Goal: Task Accomplishment & Management: Manage account settings

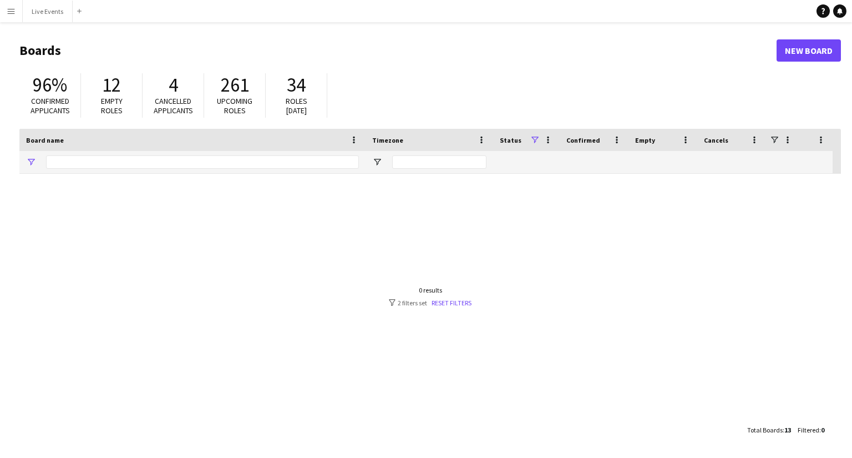
type input "***"
click at [54, 18] on button "Live Events Close" at bounding box center [48, 12] width 50 height 22
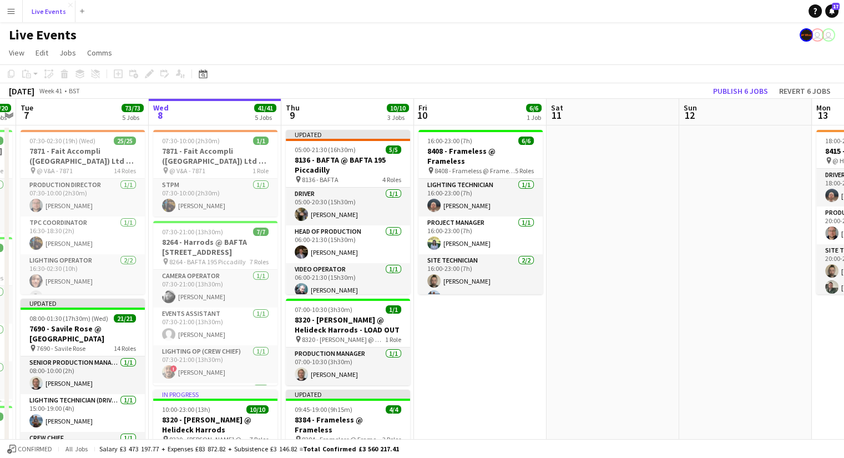
scroll to position [0, 249]
click at [332, 435] on div "pin 8384 - Frameless @ Frameless 3 Roles" at bounding box center [348, 439] width 124 height 9
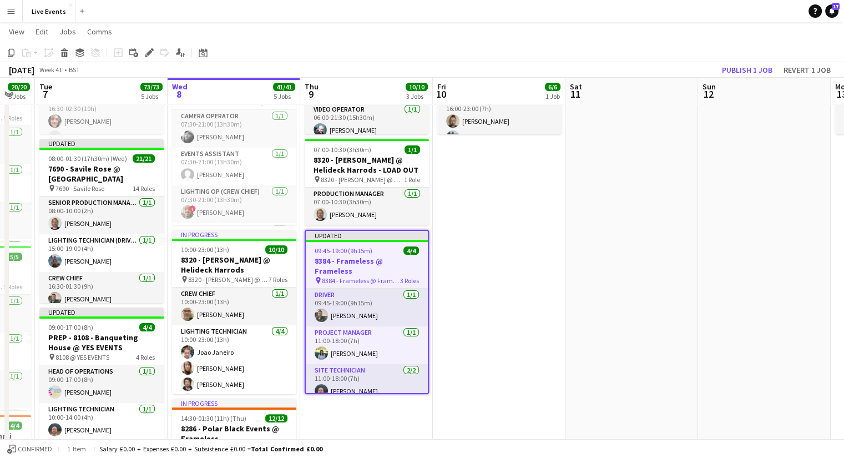
scroll to position [159, 0]
click at [370, 255] on h3 "8384 - Frameless @ Frameless" at bounding box center [367, 265] width 122 height 20
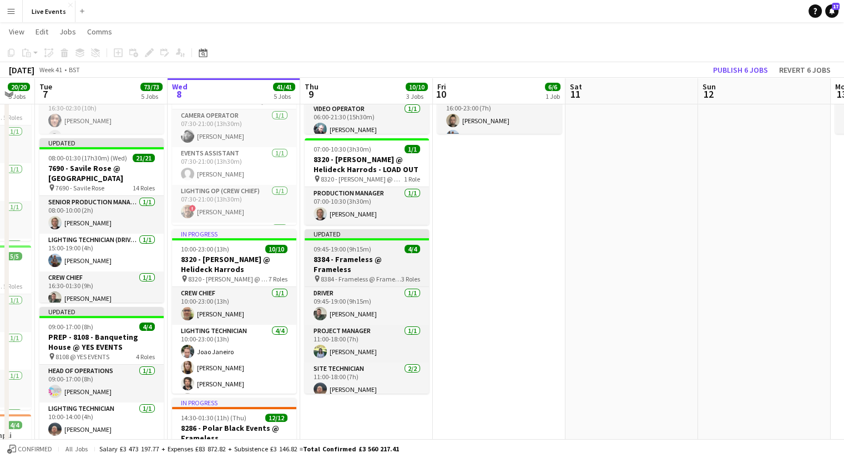
click at [370, 255] on h3 "8384 - Frameless @ Frameless" at bounding box center [367, 264] width 124 height 20
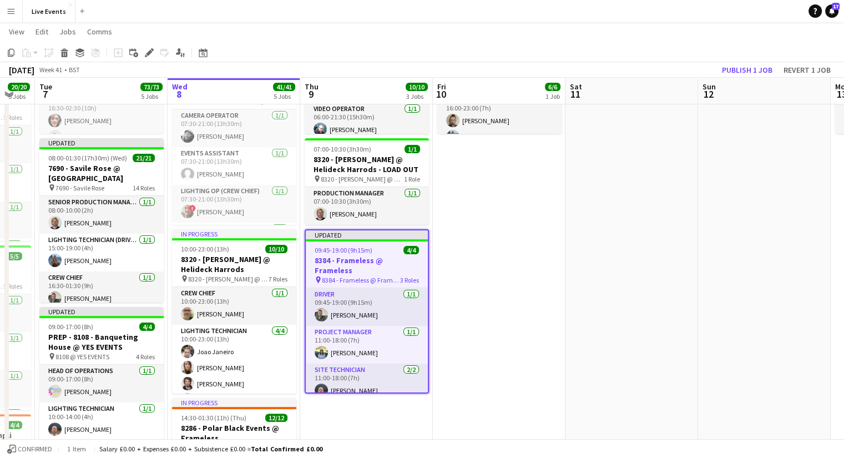
click at [372, 254] on app-job-card "Updated 09:45-19:00 (9h15m) 4/4 8384 - Frameless @ Frameless pin 8384 - Framele…" at bounding box center [367, 311] width 124 height 164
click at [372, 255] on h3 "8384 - Frameless @ Frameless" at bounding box center [367, 265] width 122 height 20
click at [372, 254] on app-job-card "Updated 09:45-19:00 (9h15m) 4/4 8384 - Frameless @ Frameless pin 8384 - Framele…" at bounding box center [367, 311] width 124 height 164
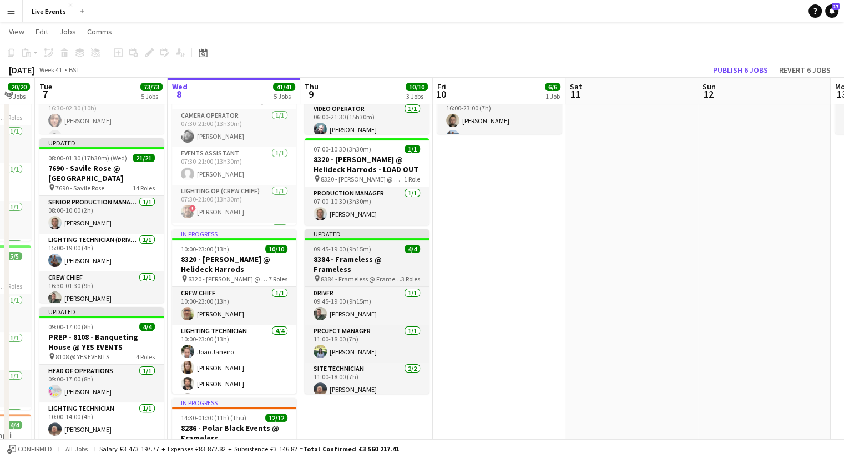
click at [372, 254] on h3 "8384 - Frameless @ Frameless" at bounding box center [367, 264] width 124 height 20
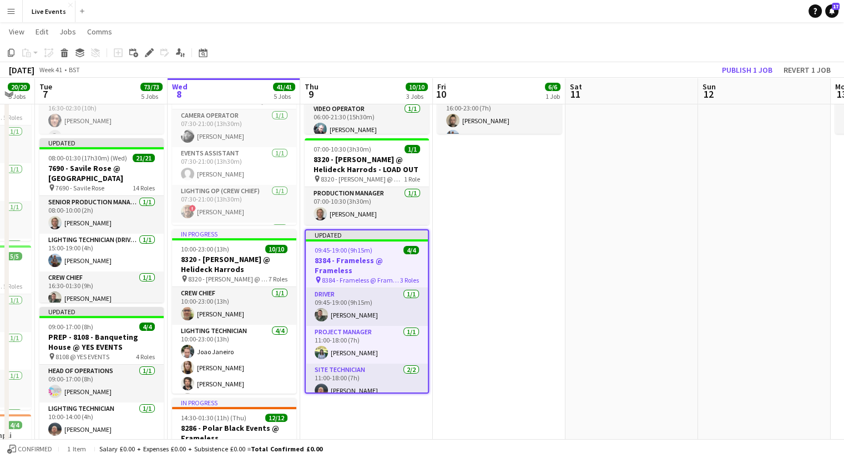
click at [372, 254] on app-job-card "Updated 09:45-19:00 (9h15m) 4/4 8384 - Frameless @ Frameless pin 8384 - Framele…" at bounding box center [367, 311] width 124 height 164
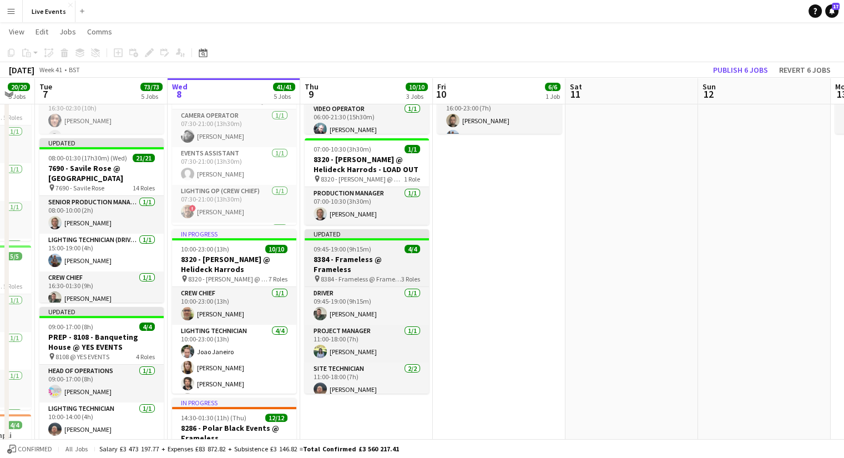
click at [372, 254] on h3 "8384 - Frameless @ Frameless" at bounding box center [367, 264] width 124 height 20
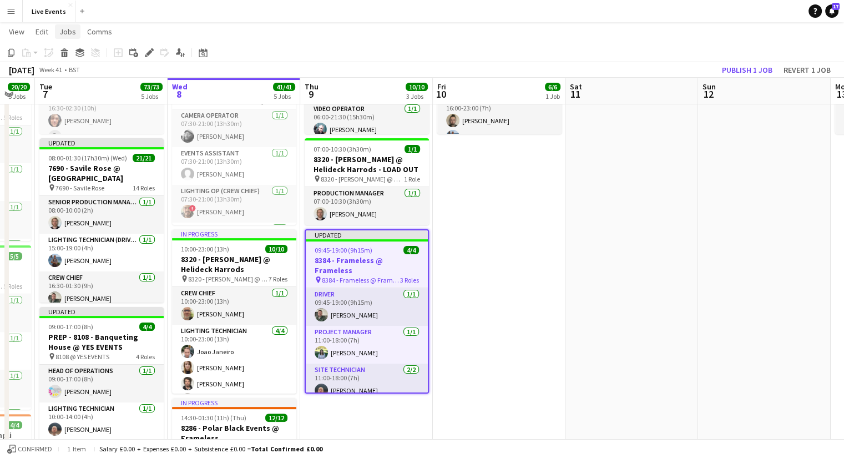
click at [75, 27] on link "Jobs" at bounding box center [68, 31] width 26 height 14
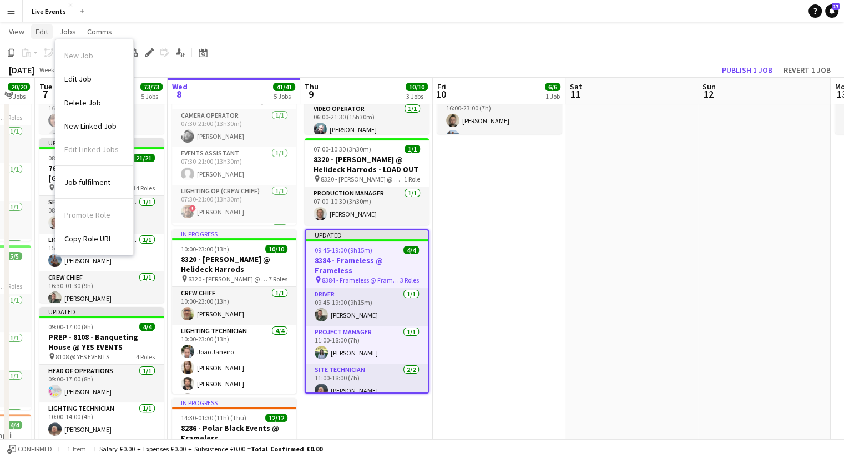
click at [44, 26] on link "Edit" at bounding box center [42, 31] width 22 height 14
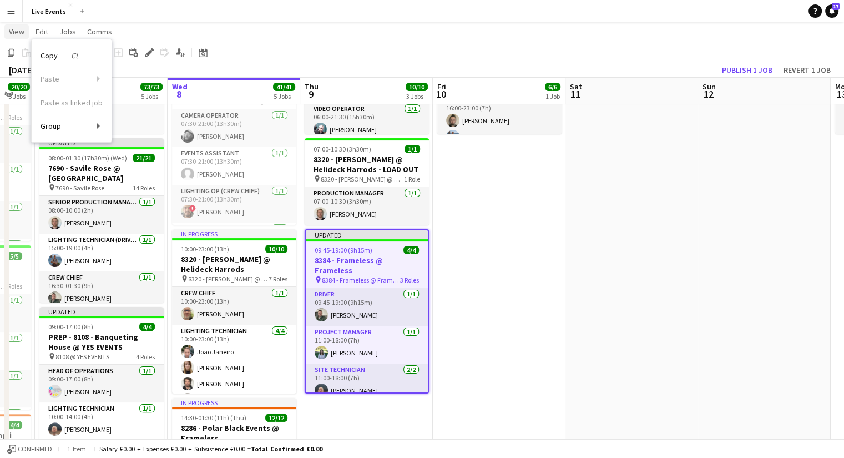
click at [21, 31] on span "View" at bounding box center [17, 32] width 16 height 10
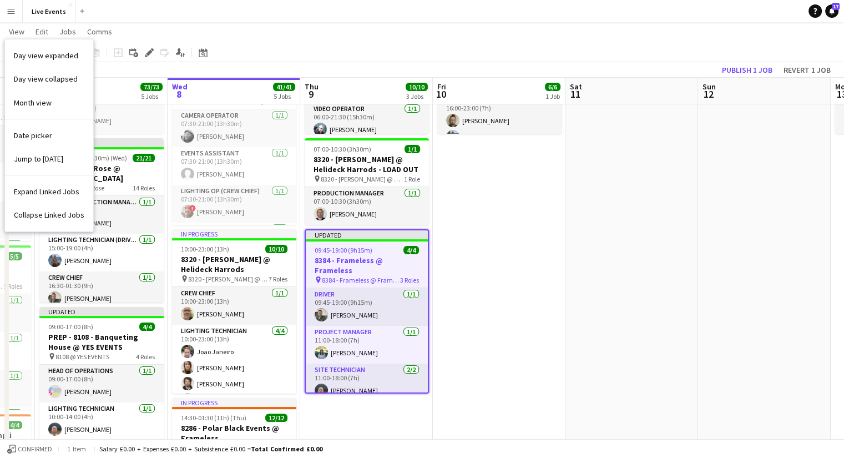
click at [331, 57] on app-toolbar "Copy Paste Paste Ctrl+V Paste with crew Ctrl+Shift+V Paste linked Job [GEOGRAPH…" at bounding box center [422, 52] width 844 height 19
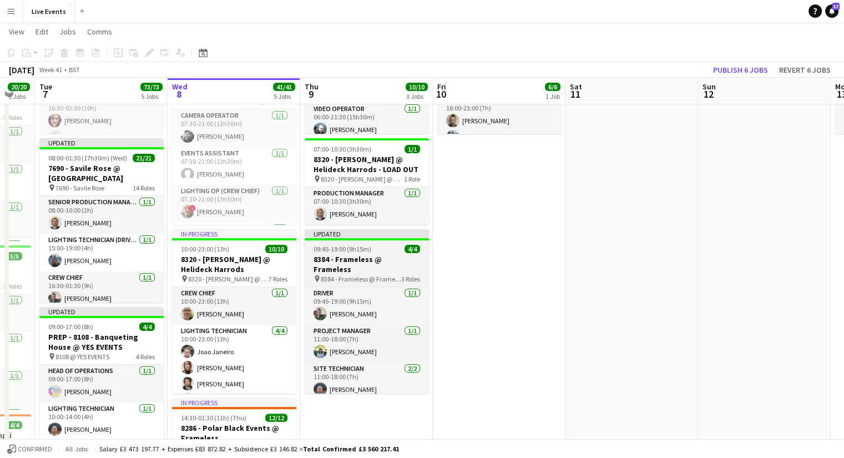
click at [351, 255] on h3 "8384 - Frameless @ Frameless" at bounding box center [367, 264] width 124 height 20
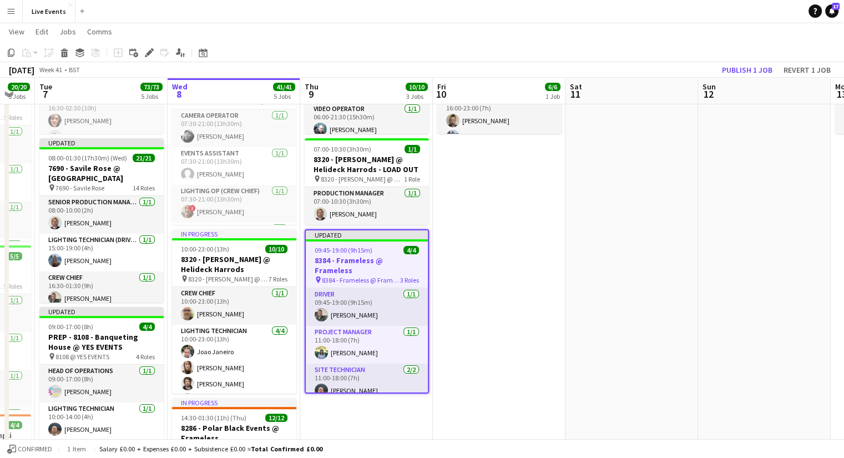
click at [351, 255] on app-job-card "Updated 09:45-19:00 (9h15m) 4/4 8384 - Frameless @ Frameless pin 8384 - Framele…" at bounding box center [367, 311] width 124 height 164
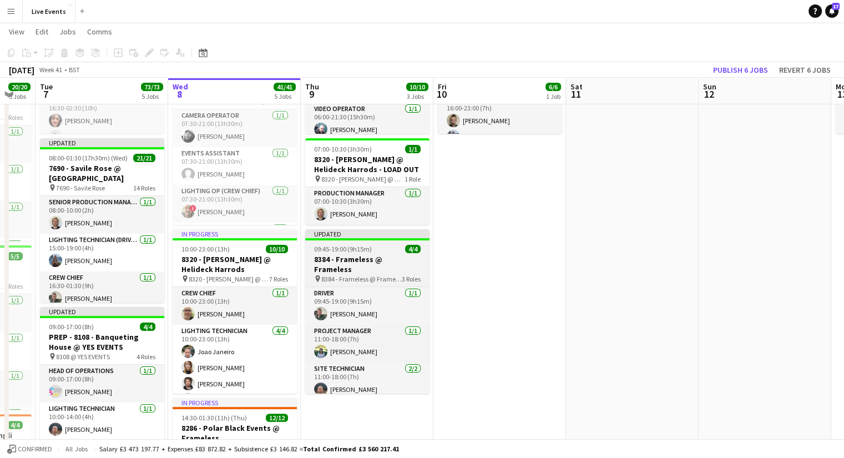
click at [351, 255] on h3 "8384 - Frameless @ Frameless" at bounding box center [367, 264] width 124 height 20
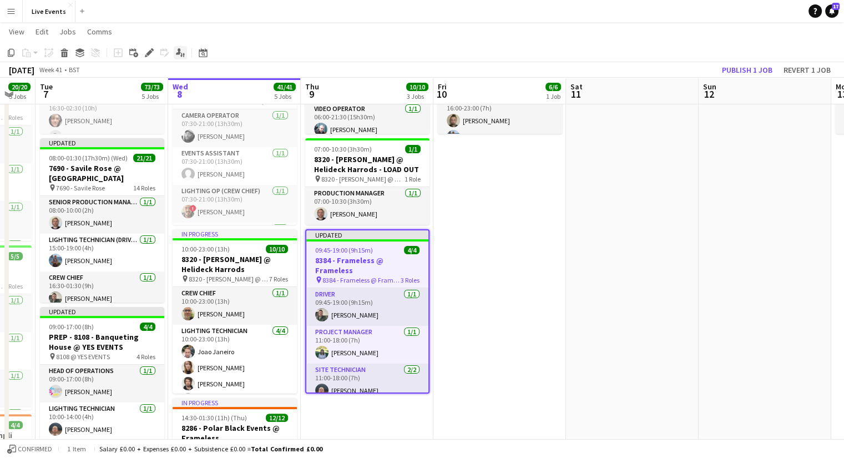
click at [182, 54] on icon "Applicants" at bounding box center [180, 52] width 9 height 9
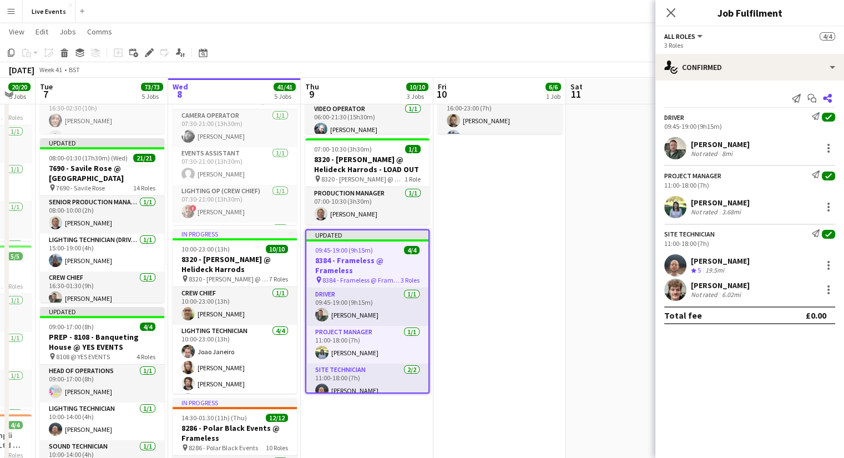
click at [825, 95] on icon "Share" at bounding box center [827, 98] width 9 height 9
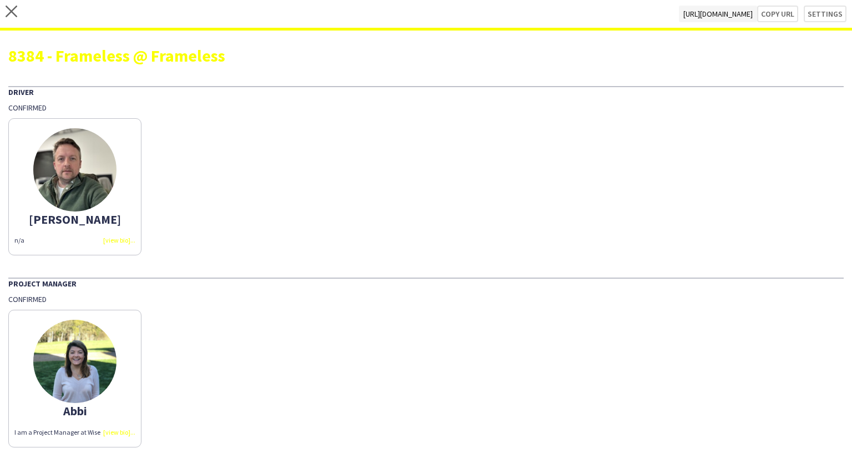
click at [18, 15] on div "close [URL][DOMAIN_NAME] Copy url Settings" at bounding box center [426, 15] width 852 height 31
click at [12, 8] on icon "close" at bounding box center [12, 12] width 12 height 12
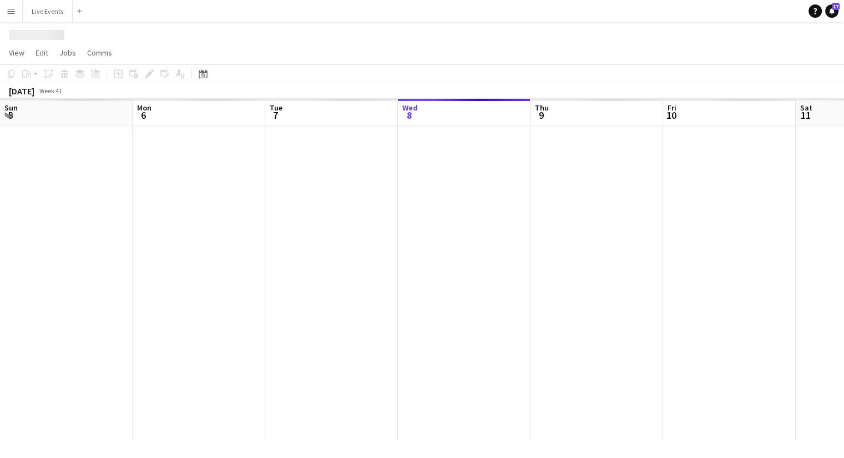
scroll to position [0, 265]
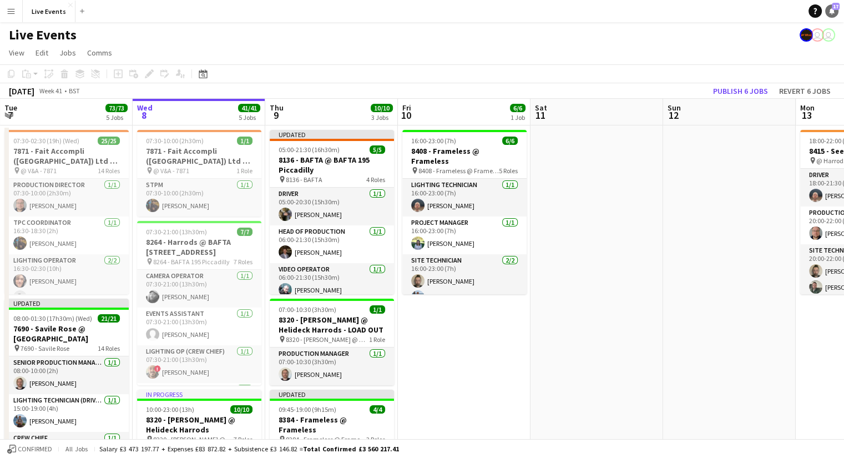
click at [836, 14] on link "Notifications 17" at bounding box center [831, 10] width 13 height 13
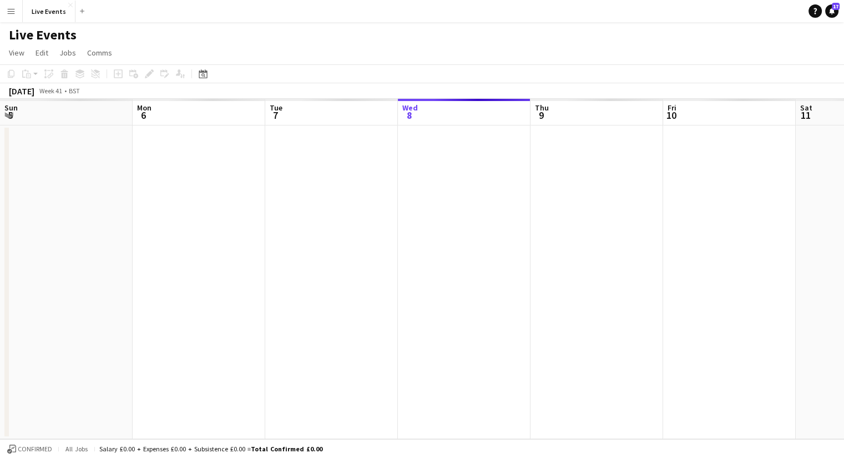
scroll to position [0, 265]
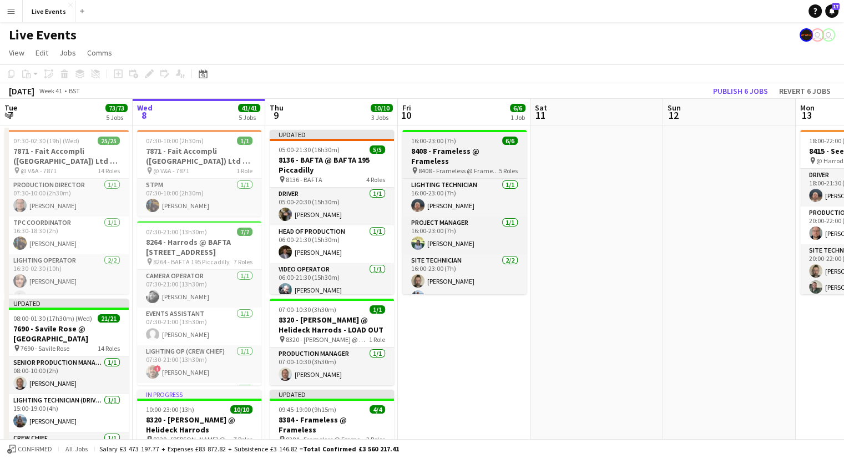
click at [460, 150] on h3 "8408 - Frameless @ Frameless" at bounding box center [464, 156] width 124 height 20
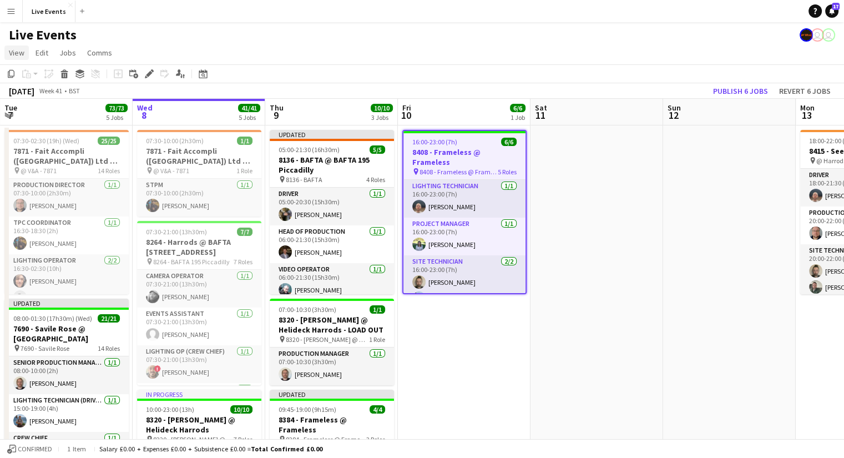
click at [21, 52] on span "View" at bounding box center [17, 53] width 16 height 10
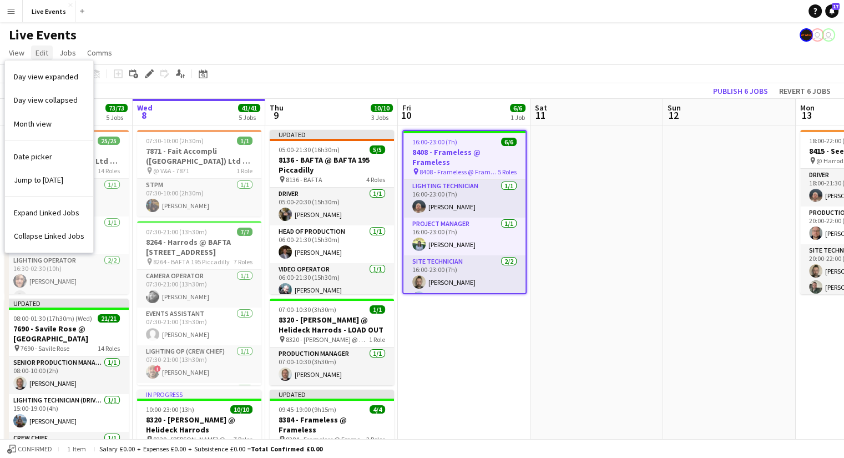
click at [49, 56] on link "Edit" at bounding box center [42, 53] width 22 height 14
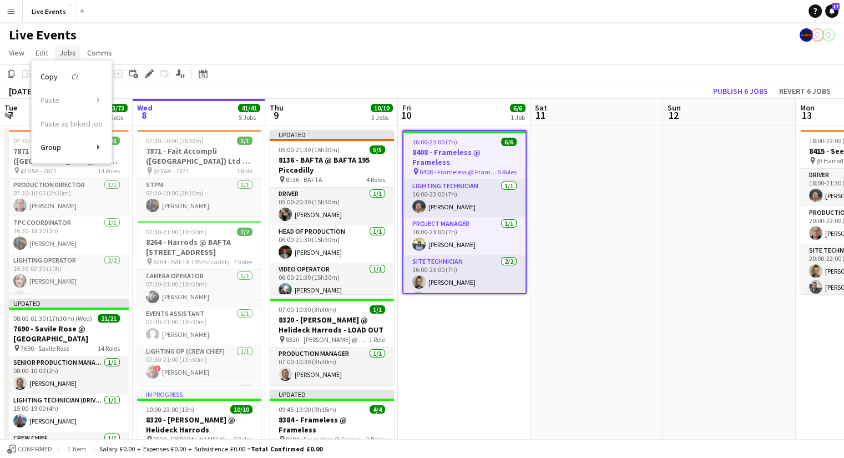
click at [59, 54] on span "Jobs" at bounding box center [67, 53] width 17 height 10
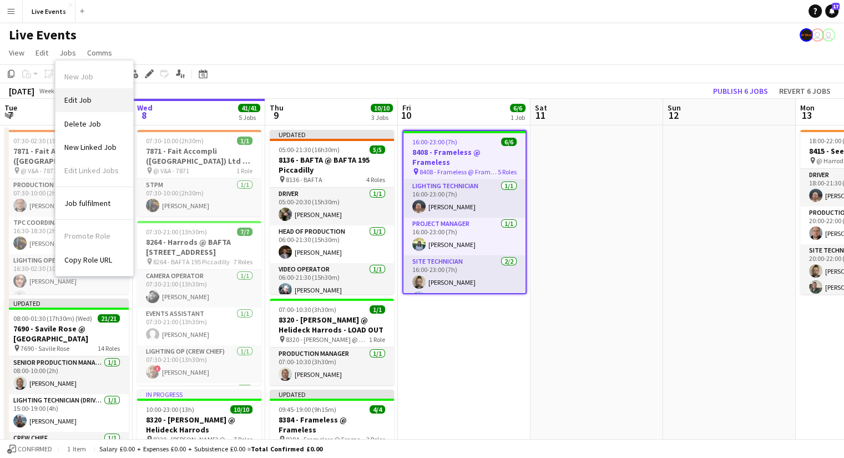
click at [115, 92] on link "Edit Job" at bounding box center [94, 99] width 78 height 23
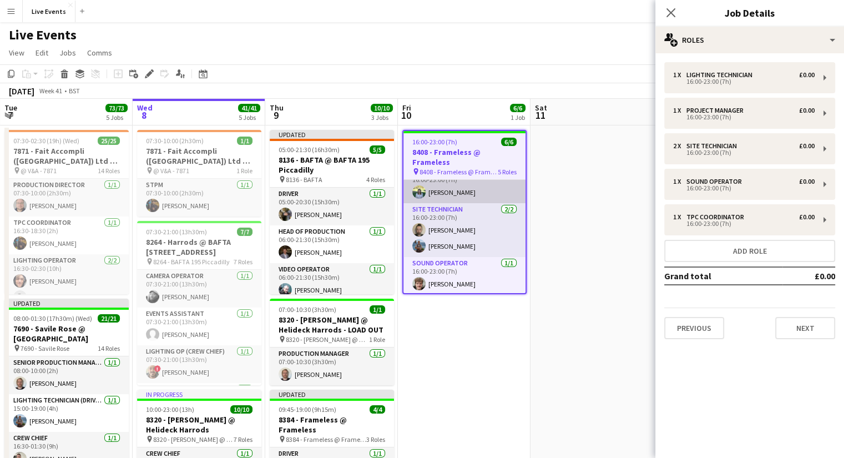
scroll to position [0, 0]
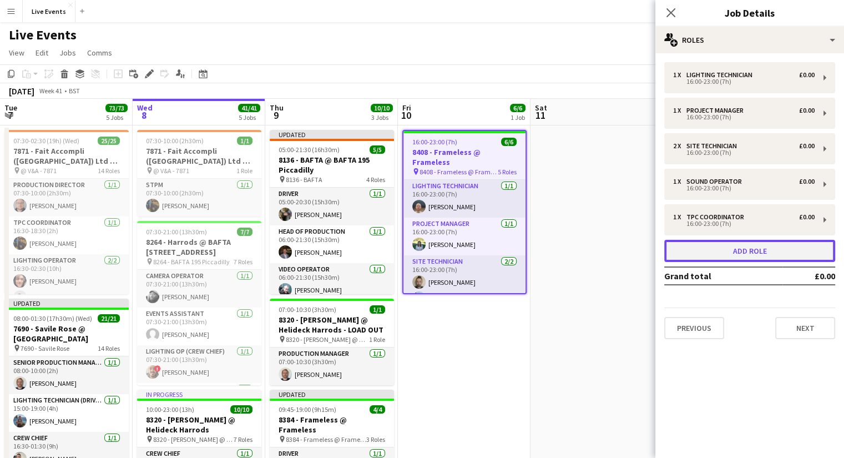
click at [769, 256] on button "Add role" at bounding box center [749, 251] width 171 height 22
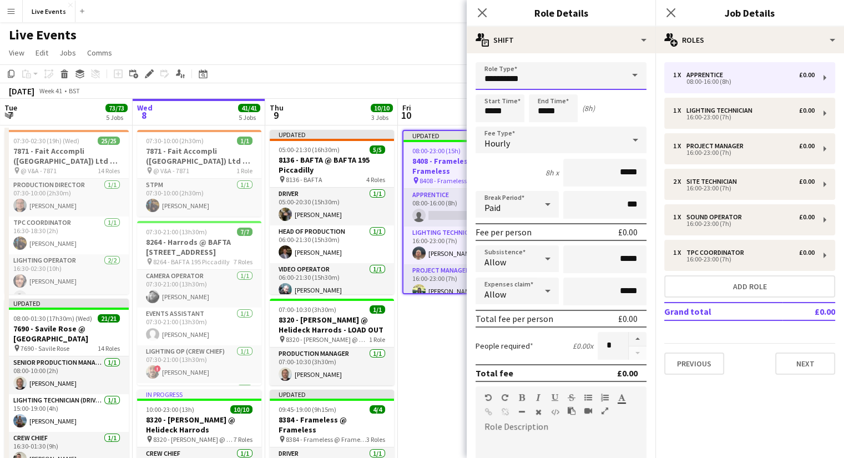
click at [530, 82] on input "**********" at bounding box center [561, 76] width 171 height 28
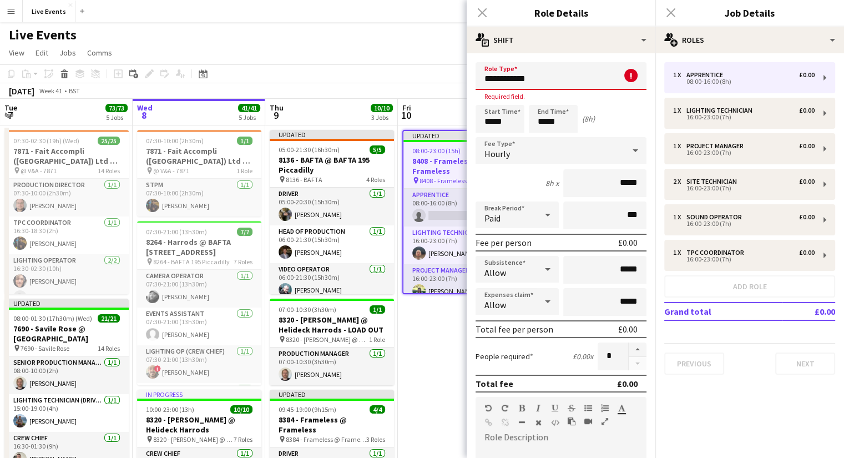
click at [530, 82] on input "**********" at bounding box center [561, 76] width 171 height 28
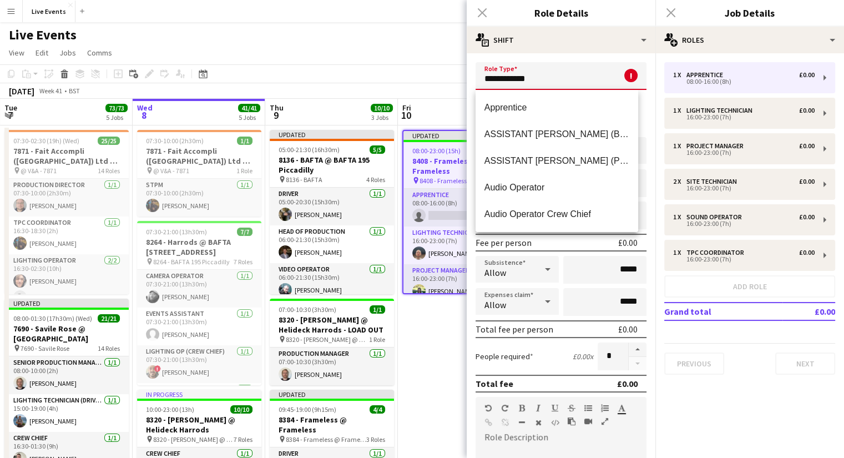
click at [530, 82] on input "**********" at bounding box center [561, 76] width 171 height 28
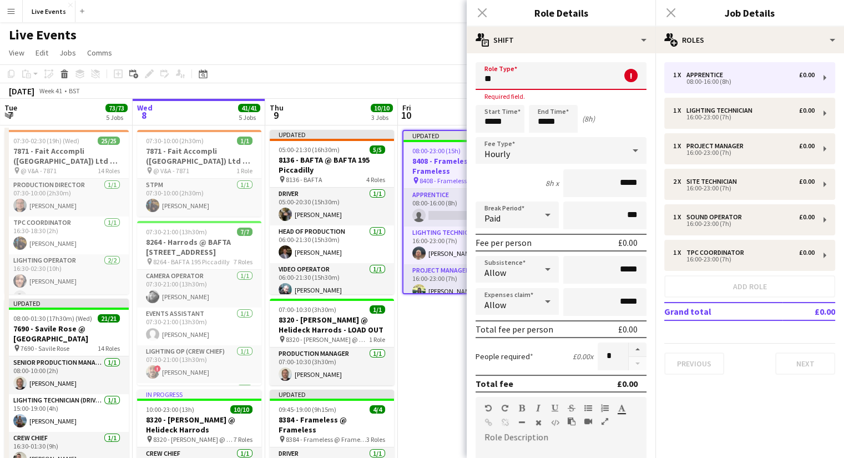
type input "*"
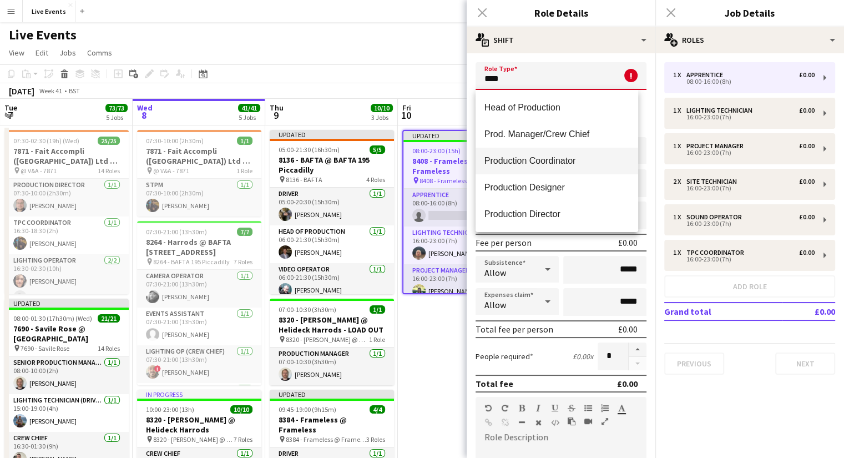
click at [522, 154] on mat-option "Production Coordinator" at bounding box center [557, 161] width 163 height 27
type input "**********"
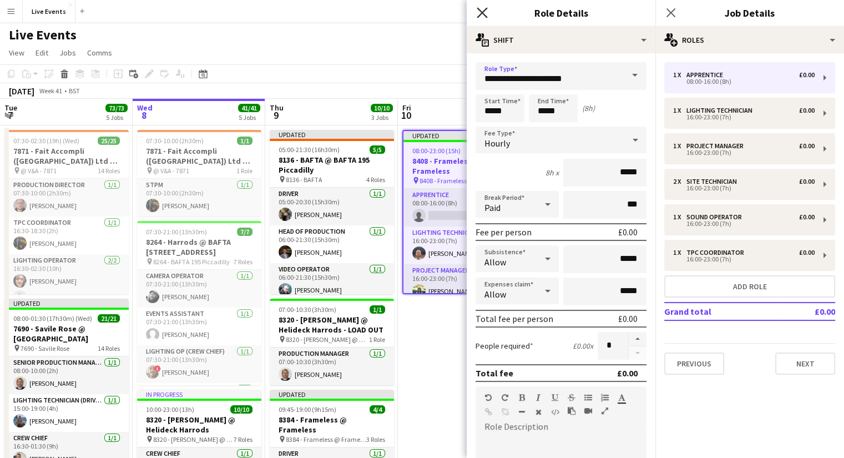
click at [482, 13] on icon at bounding box center [482, 12] width 11 height 11
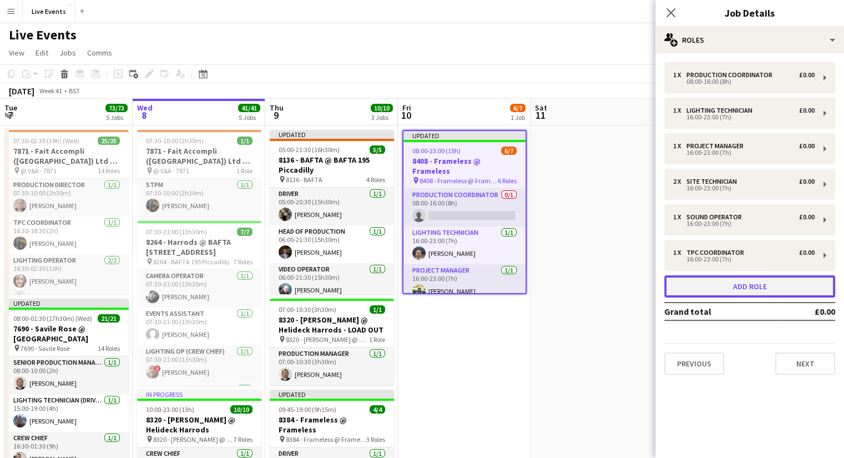
click at [760, 287] on button "Add role" at bounding box center [749, 286] width 171 height 22
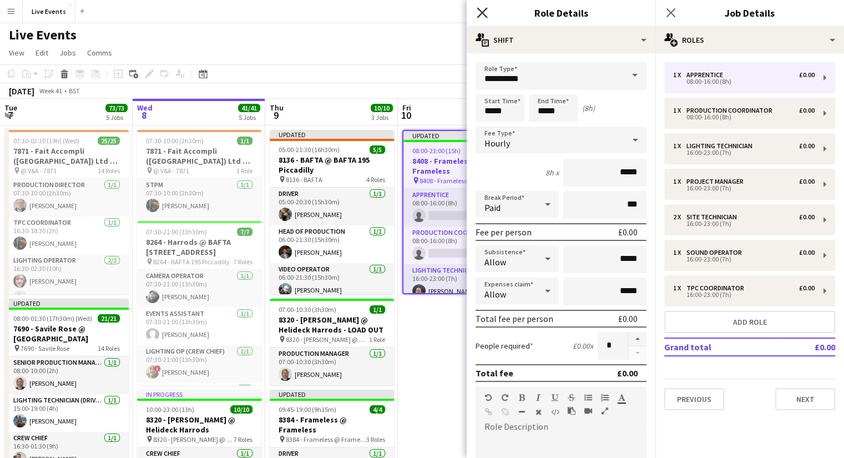
click at [484, 10] on icon at bounding box center [482, 12] width 11 height 11
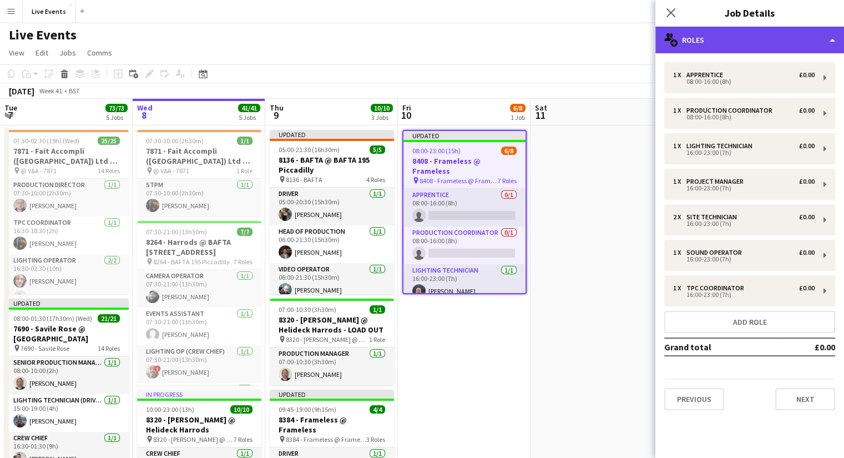
click at [669, 39] on icon at bounding box center [667, 37] width 7 height 8
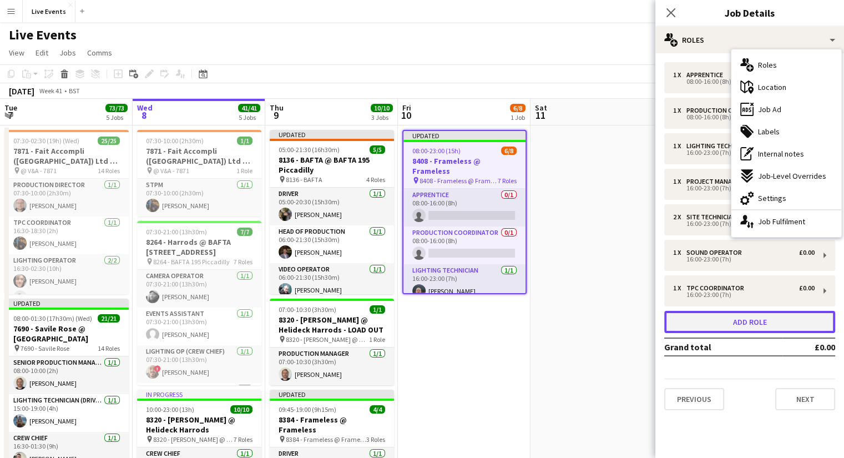
click at [731, 319] on button "Add role" at bounding box center [749, 322] width 171 height 22
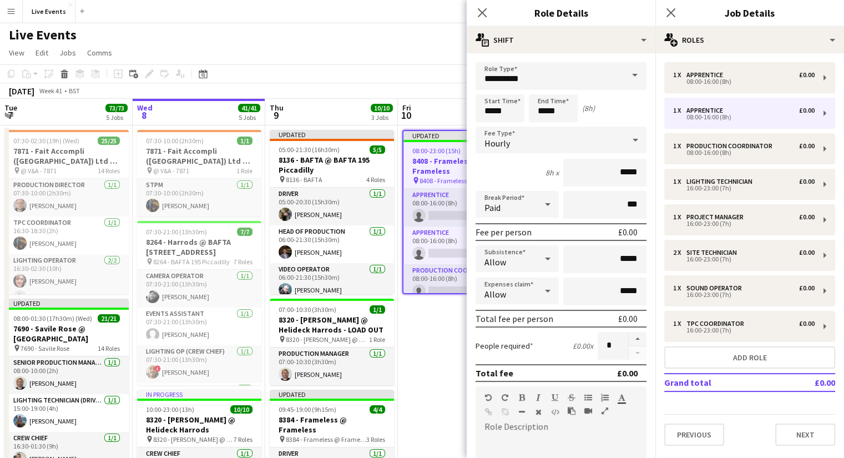
click at [586, 118] on div "Start Time ***** End Time ***** (8h)" at bounding box center [561, 108] width 171 height 28
click at [569, 99] on input "*****" at bounding box center [553, 108] width 49 height 28
click at [568, 82] on input "**********" at bounding box center [561, 76] width 171 height 28
click at [577, 77] on input "**********" at bounding box center [561, 76] width 171 height 28
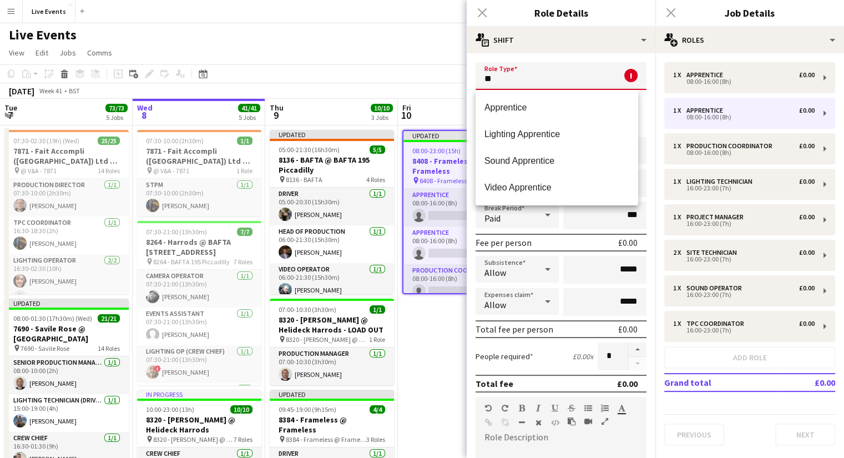
type input "*"
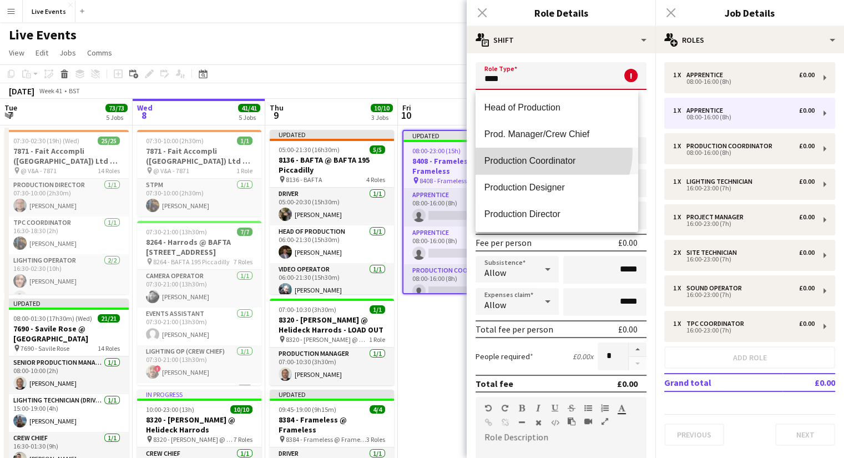
click at [550, 152] on mat-option "Production Coordinator" at bounding box center [557, 161] width 163 height 27
type input "**********"
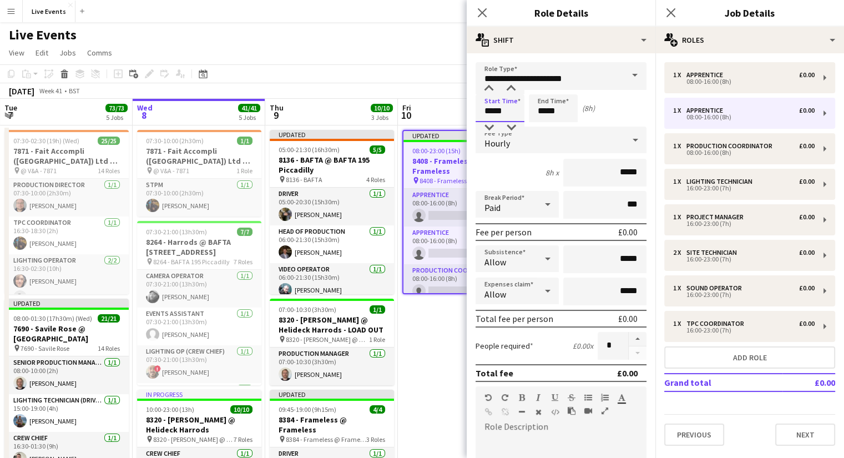
click at [492, 112] on input "*****" at bounding box center [500, 108] width 49 height 28
click at [489, 89] on div at bounding box center [489, 88] width 22 height 11
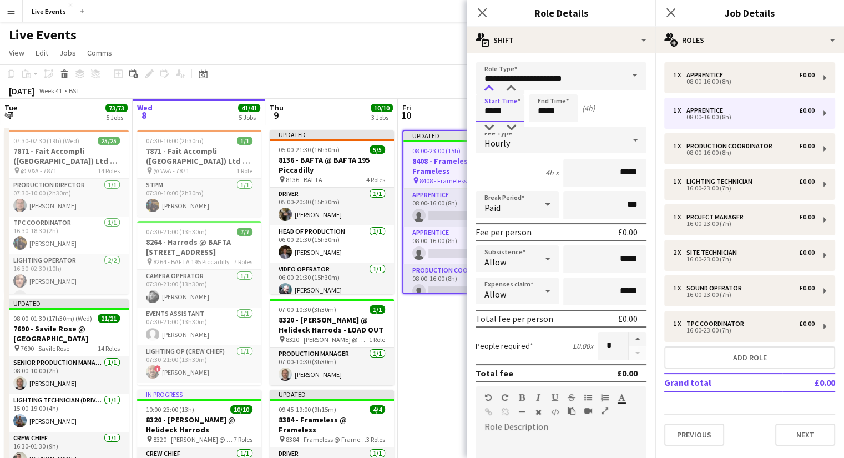
click at [489, 89] on div at bounding box center [489, 88] width 22 height 11
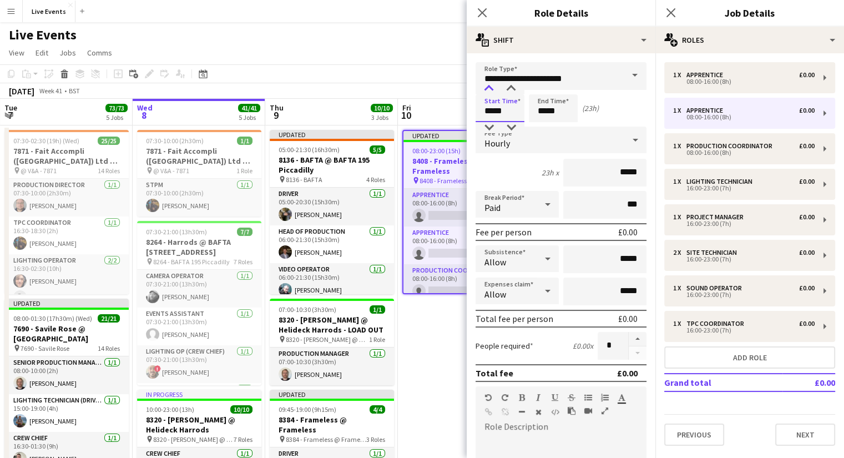
click at [489, 89] on div at bounding box center [489, 88] width 22 height 11
click at [490, 125] on div at bounding box center [489, 127] width 22 height 11
type input "*****"
click at [490, 125] on div at bounding box center [489, 127] width 22 height 11
click at [554, 110] on input "*****" at bounding box center [553, 108] width 49 height 28
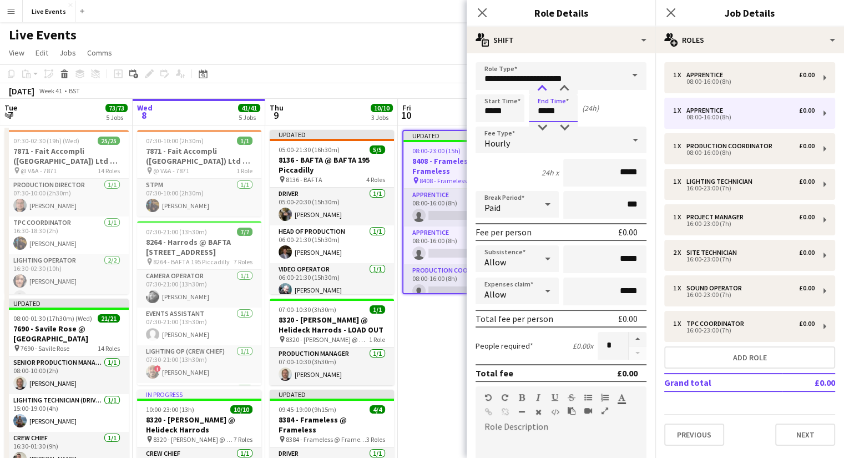
click at [545, 87] on div at bounding box center [542, 88] width 22 height 11
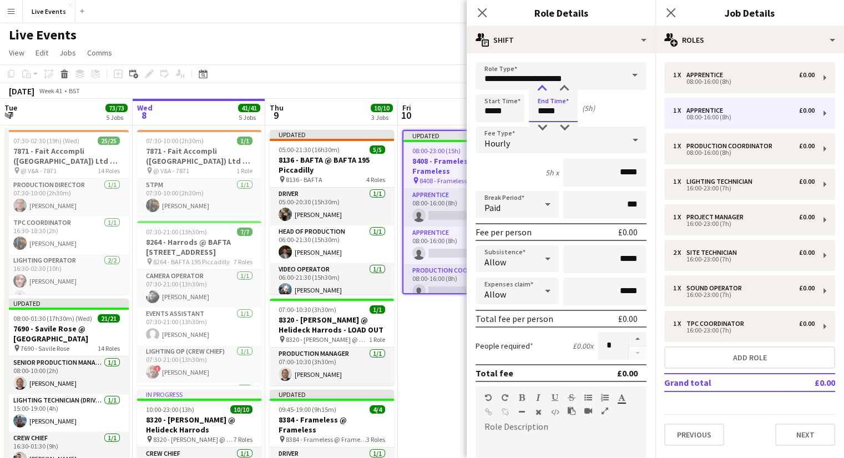
click at [545, 87] on div at bounding box center [542, 88] width 22 height 11
type input "*****"
click at [545, 87] on div at bounding box center [542, 88] width 22 height 11
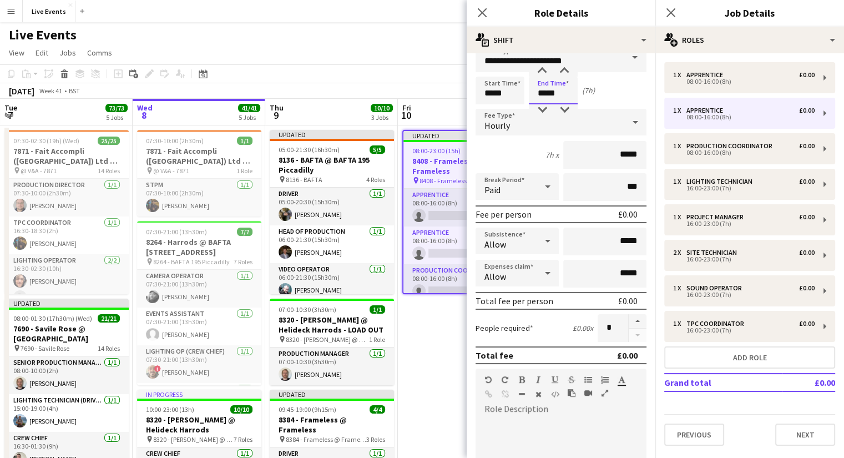
scroll to position [16, 0]
click at [489, 13] on div "Close pop-in" at bounding box center [482, 13] width 31 height 26
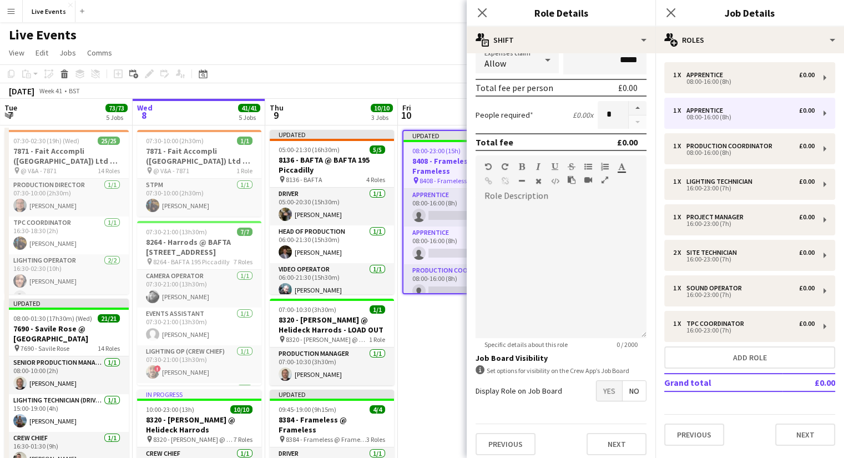
scroll to position [236, 0]
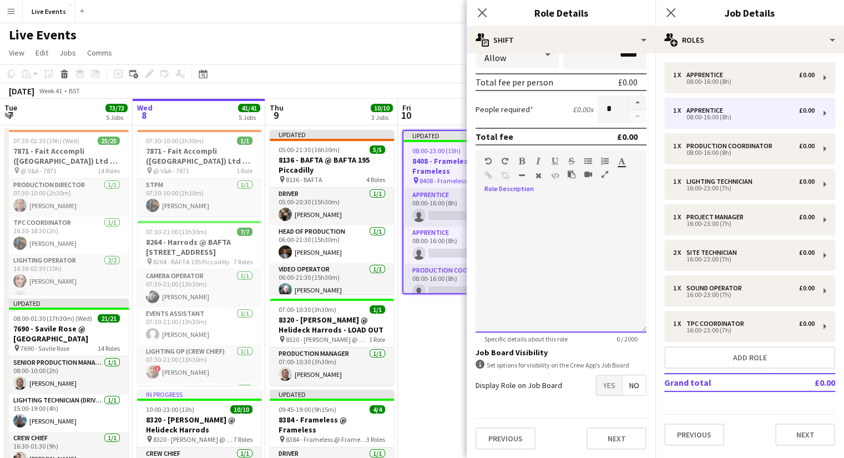
click at [545, 190] on div "default Heading 1 Heading 2 Heading 3 Heading 4 Heading 5 Heading 6 Heading 7 P…" at bounding box center [561, 171] width 171 height 42
click at [604, 440] on button "Next" at bounding box center [617, 438] width 60 height 22
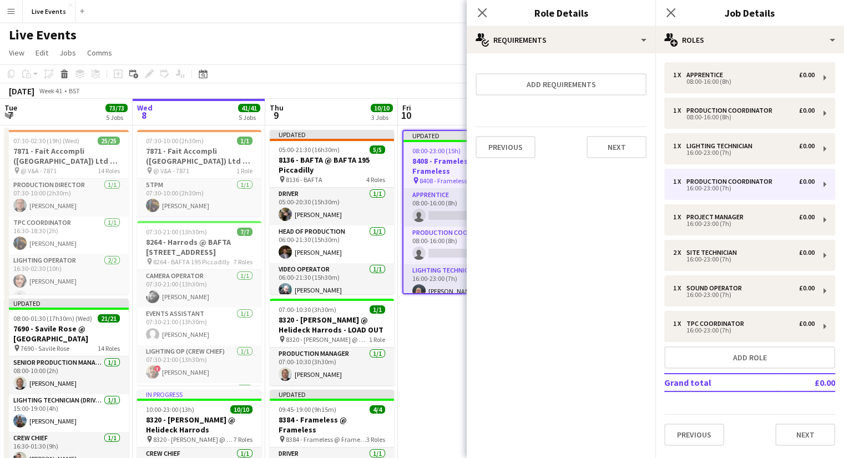
scroll to position [0, 0]
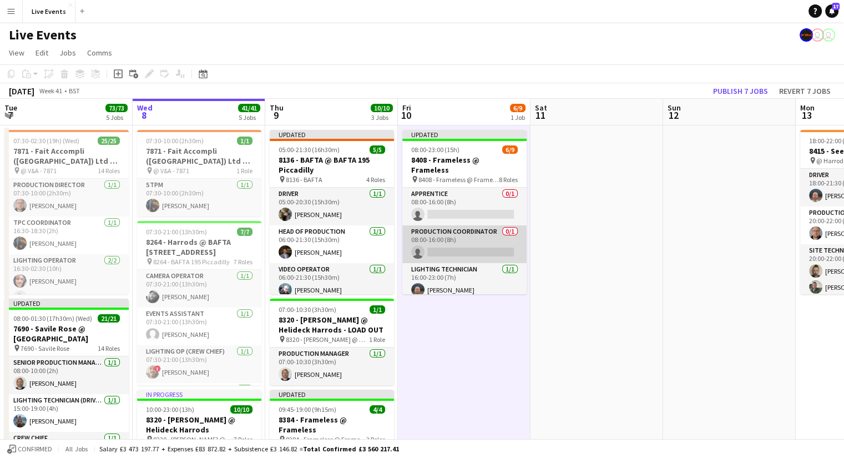
click at [477, 238] on app-card-role "Production Coordinator 0/1 08:00-16:00 (8h) single-neutral-actions" at bounding box center [464, 244] width 124 height 38
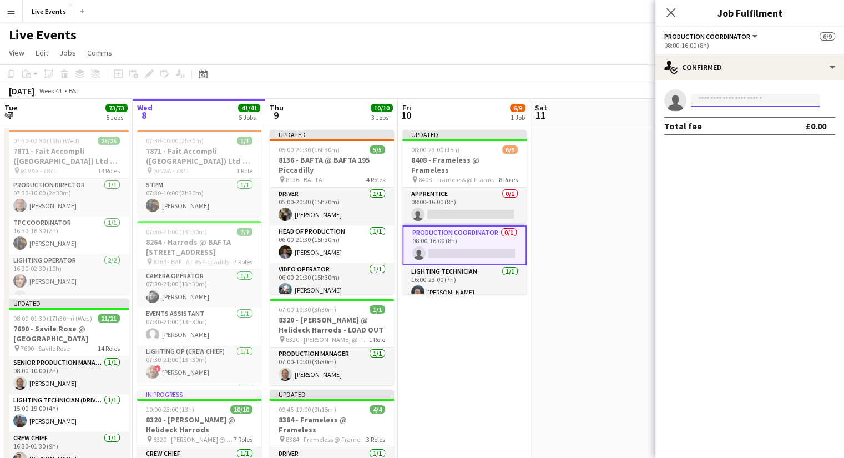
click at [729, 102] on input at bounding box center [755, 100] width 129 height 13
type input "****"
click at [725, 126] on span "[EMAIL_ADDRESS][DOMAIN_NAME]" at bounding box center [755, 125] width 111 height 9
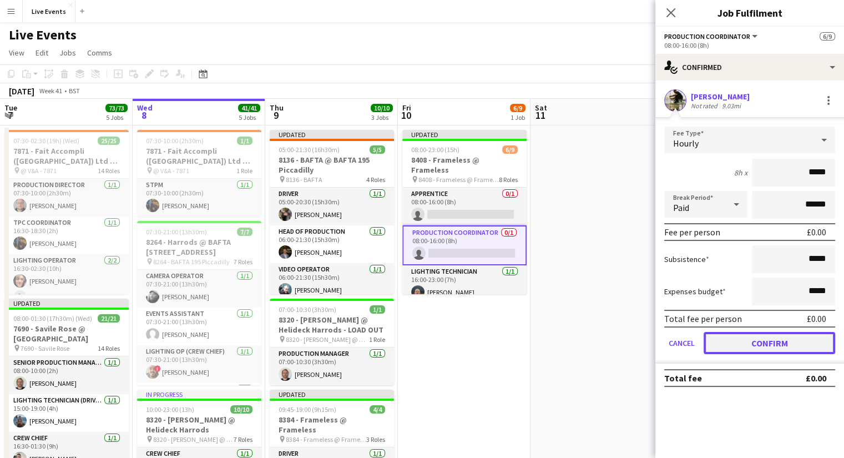
click at [755, 346] on button "Confirm" at bounding box center [770, 343] width 132 height 22
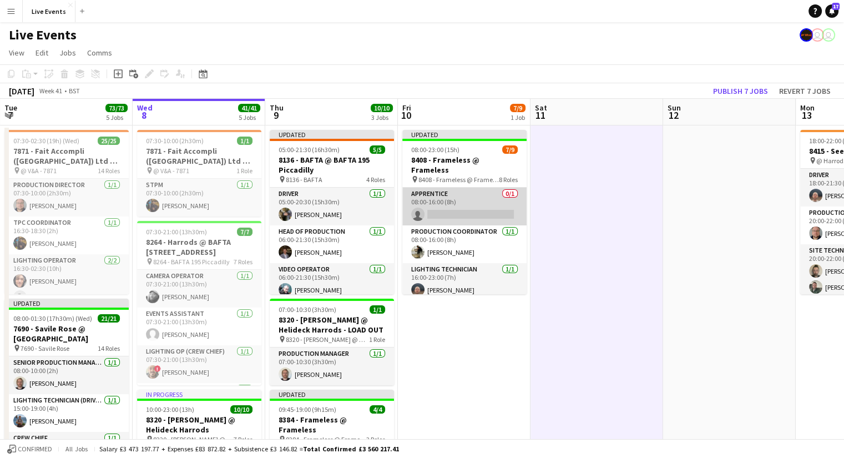
click at [466, 192] on app-card-role "Apprentice 0/1 08:00-16:00 (8h) single-neutral-actions" at bounding box center [464, 207] width 124 height 38
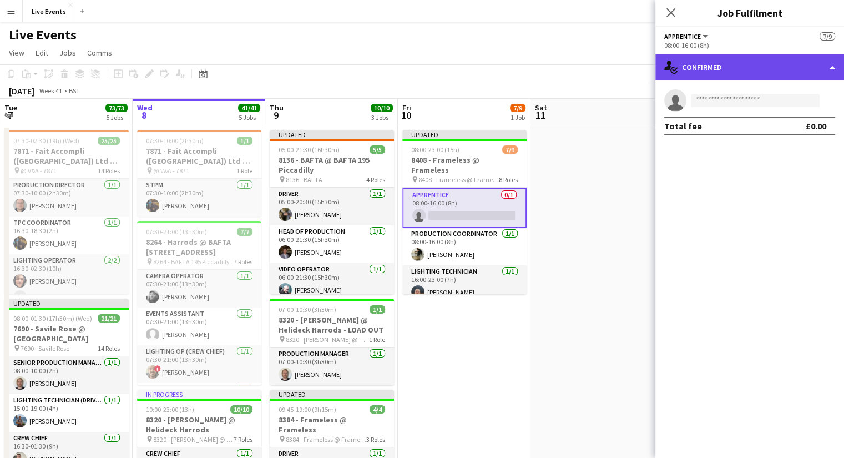
click at [831, 70] on div "single-neutral-actions-check-2 Confirmed" at bounding box center [749, 67] width 189 height 27
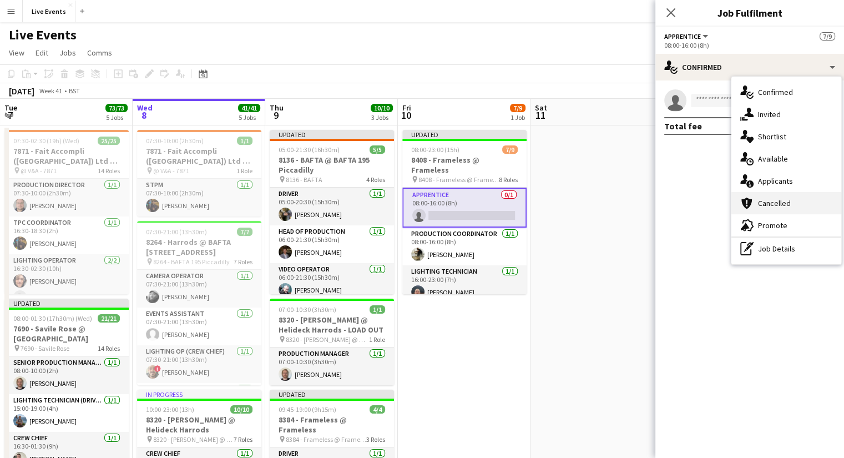
click at [785, 204] on span "Cancelled" at bounding box center [774, 203] width 33 height 10
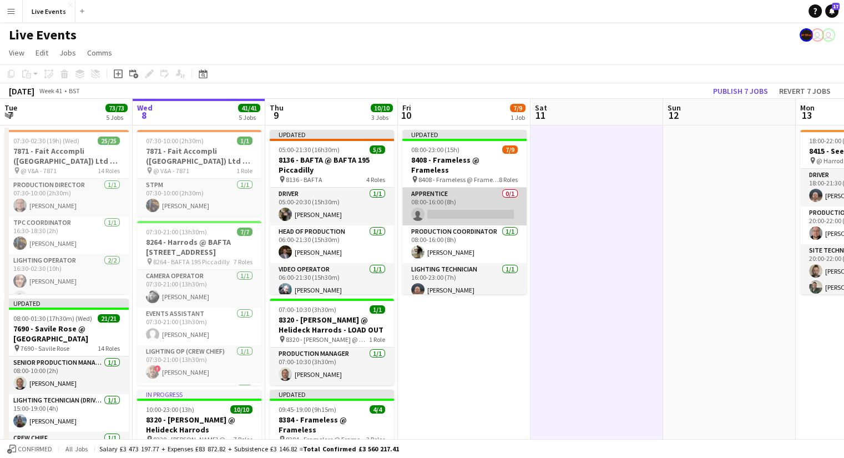
click at [470, 189] on app-card-role "Apprentice 0/1 08:00-16:00 (8h) single-neutral-actions" at bounding box center [464, 207] width 124 height 38
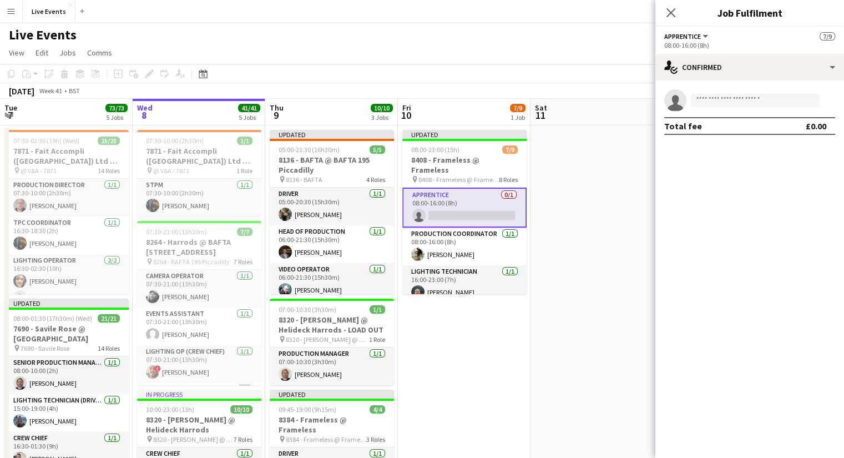
click at [801, 86] on div "single-neutral-actions Total fee £0.00" at bounding box center [749, 111] width 189 height 63
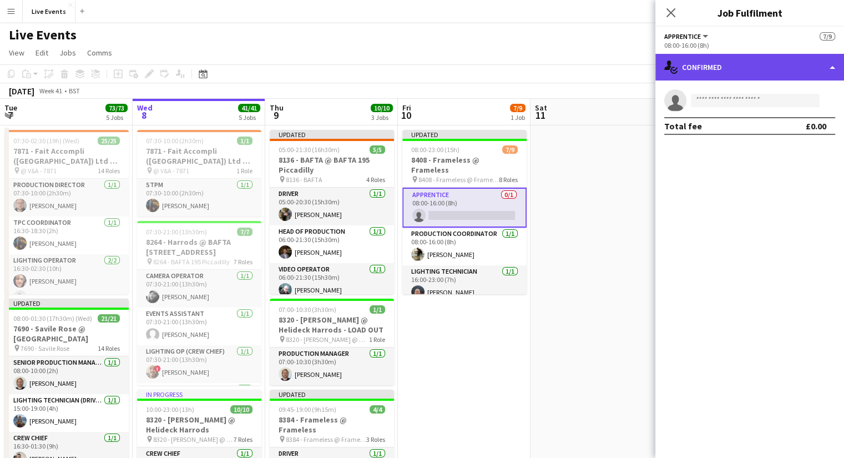
click at [791, 78] on div "single-neutral-actions-check-2 Confirmed" at bounding box center [749, 67] width 189 height 27
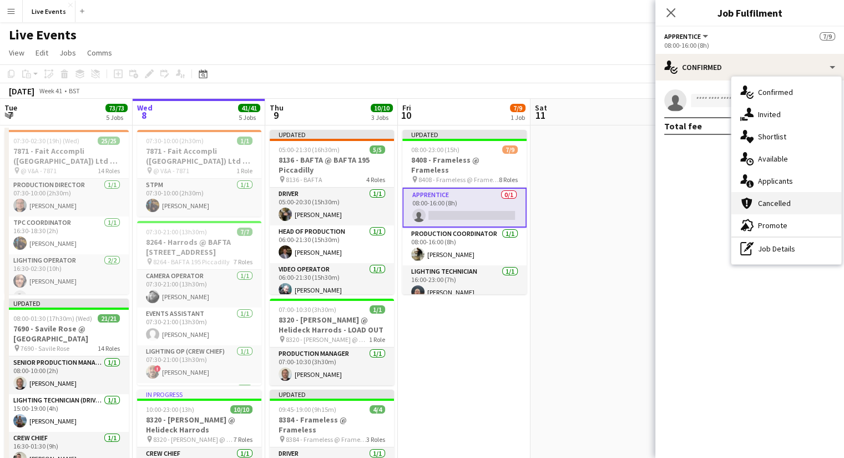
click at [781, 196] on div "cancellation Cancelled" at bounding box center [786, 203] width 110 height 22
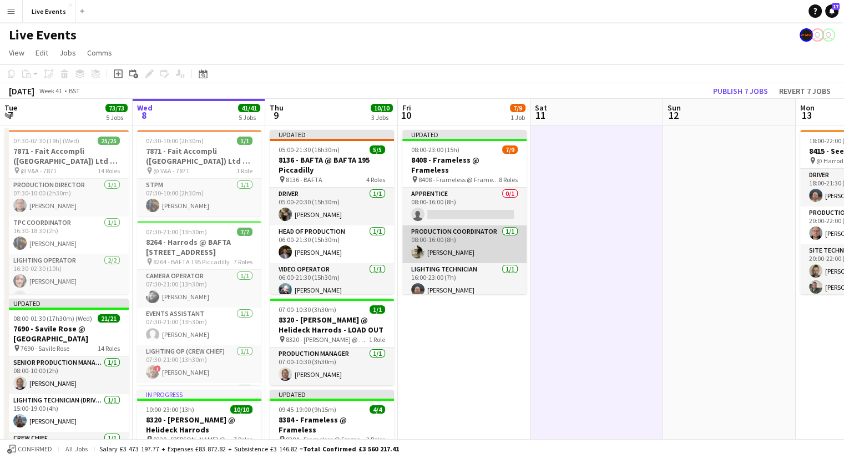
click at [471, 236] on app-card-role "Production Coordinator [DATE] 08:00-16:00 (8h) [PERSON_NAME]" at bounding box center [464, 244] width 124 height 38
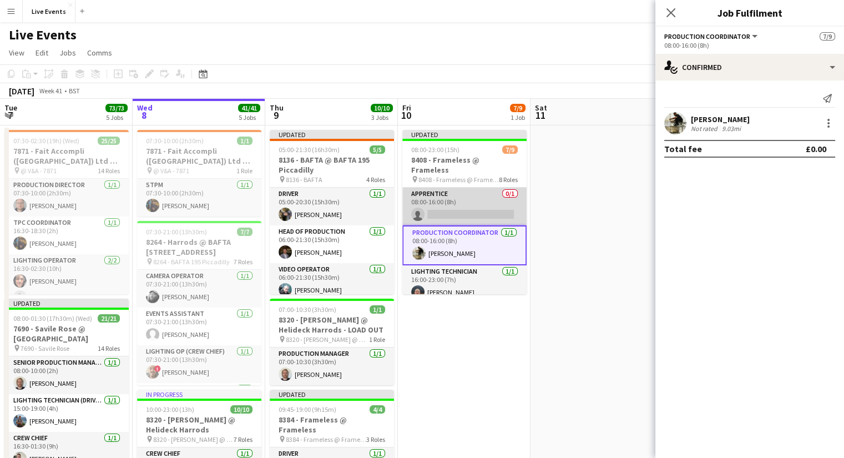
click at [466, 201] on app-card-role "Apprentice 0/1 08:00-16:00 (8h) single-neutral-actions" at bounding box center [464, 207] width 124 height 38
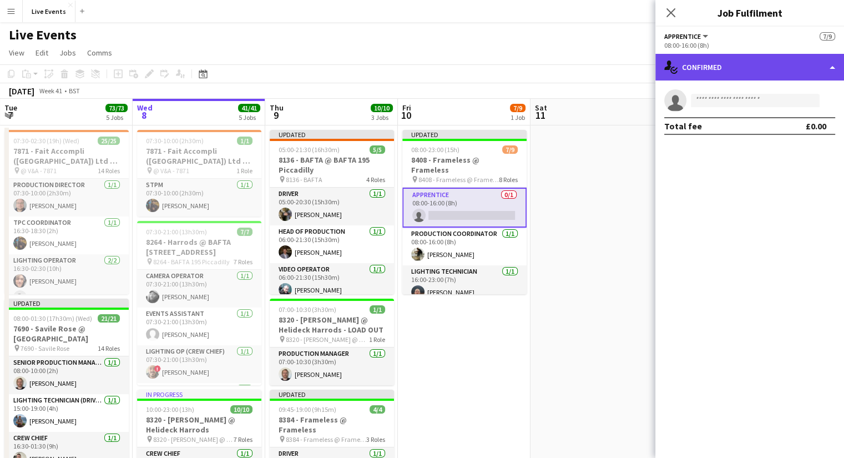
click at [790, 68] on div "single-neutral-actions-check-2 Confirmed" at bounding box center [749, 67] width 189 height 27
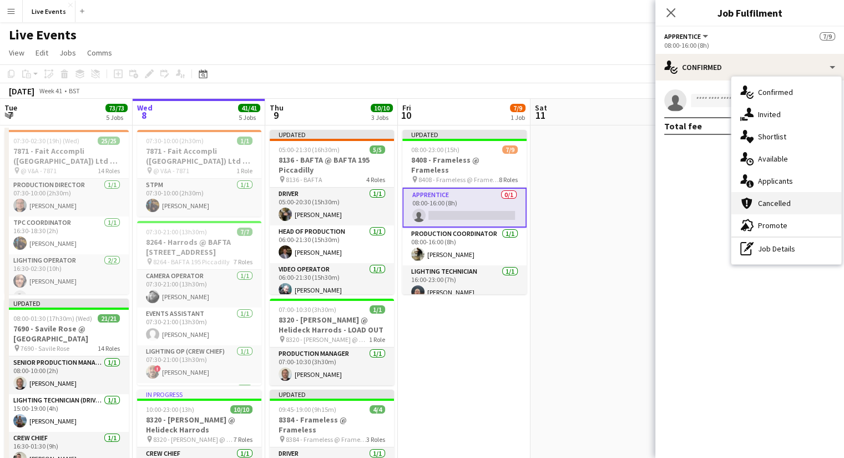
click at [782, 198] on span "Cancelled" at bounding box center [774, 203] width 33 height 10
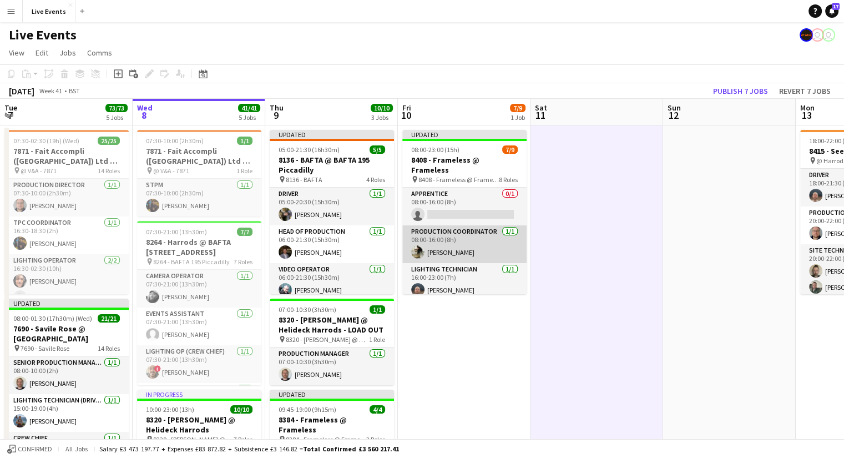
click at [477, 246] on app-card-role "Production Coordinator [DATE] 08:00-16:00 (8h) [PERSON_NAME]" at bounding box center [464, 244] width 124 height 38
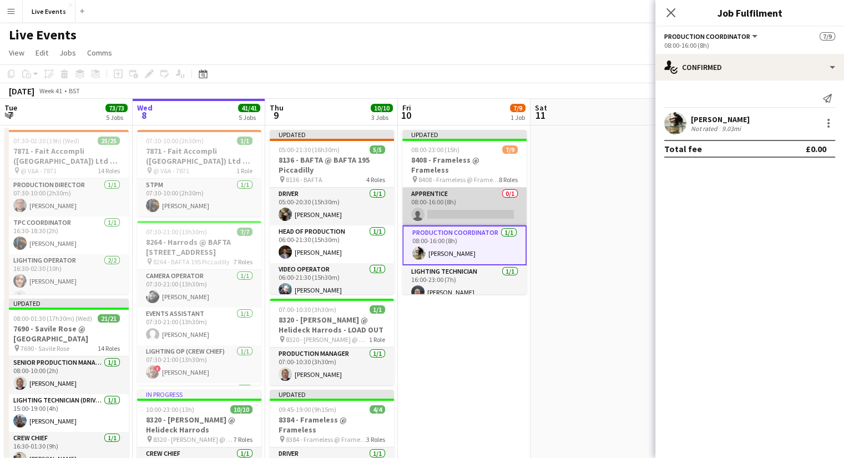
click at [476, 200] on app-card-role "Apprentice 0/1 08:00-16:00 (8h) single-neutral-actions" at bounding box center [464, 207] width 124 height 38
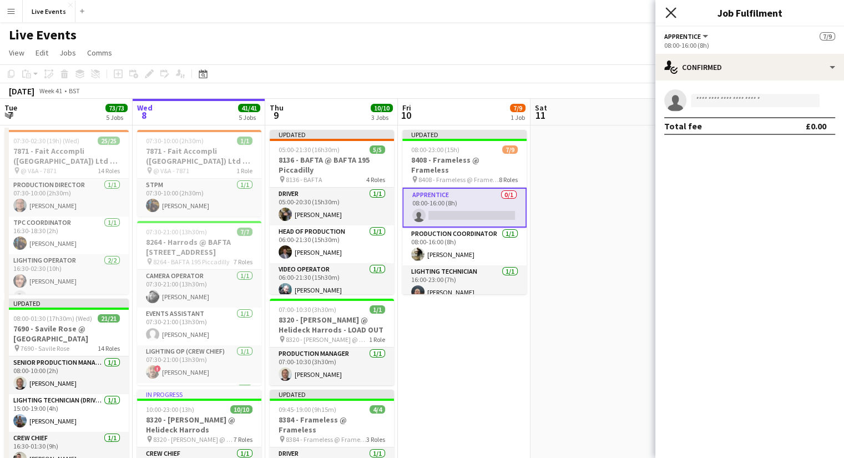
click at [675, 14] on icon "Close pop-in" at bounding box center [670, 12] width 11 height 11
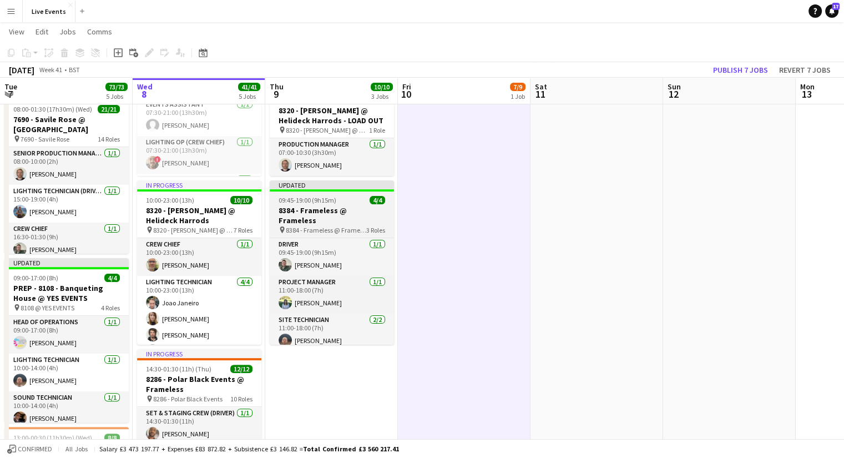
click at [321, 214] on h3 "8384 - Frameless @ Frameless" at bounding box center [332, 215] width 124 height 20
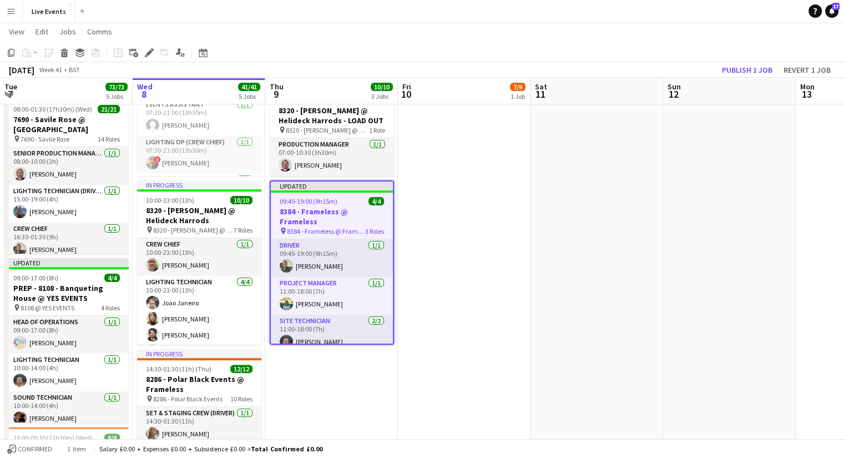
click at [826, 7] on div "Help Notifications 17" at bounding box center [827, 10] width 36 height 13
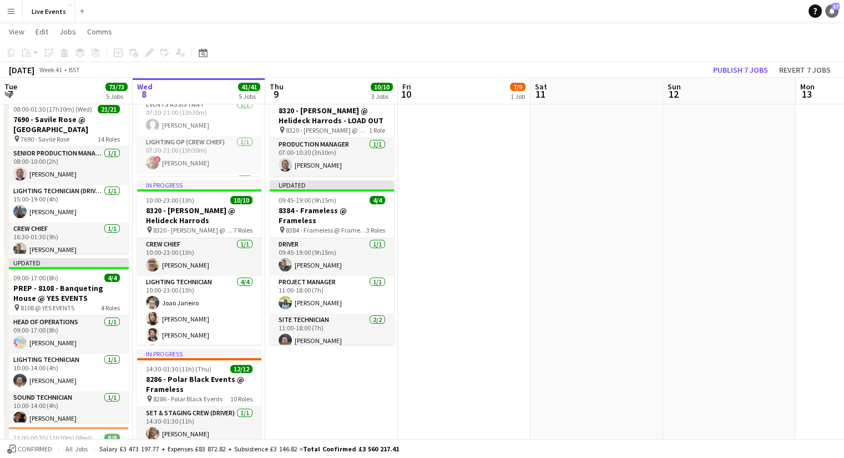
click at [828, 7] on link "Notifications 17" at bounding box center [831, 10] width 13 height 13
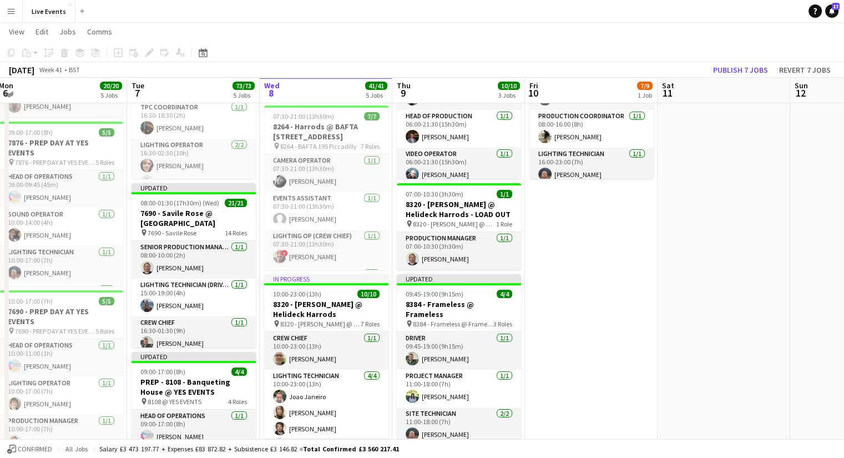
scroll to position [115, 0]
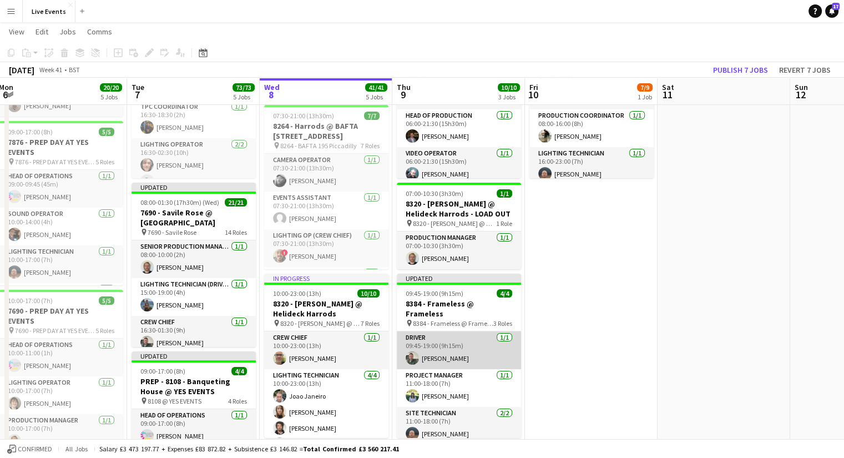
click at [458, 331] on app-card-role "Driver [DATE] 09:45-19:00 (9h15m) [PERSON_NAME]" at bounding box center [459, 350] width 124 height 38
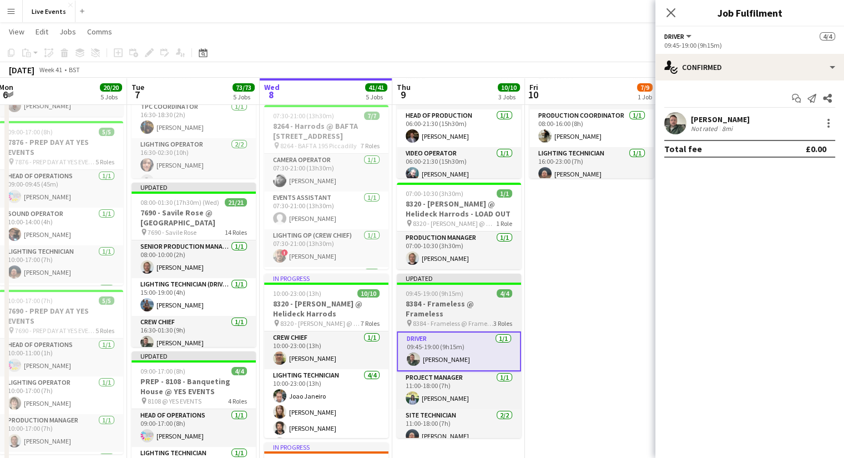
click at [450, 302] on h3 "8384 - Frameless @ Frameless" at bounding box center [459, 309] width 124 height 20
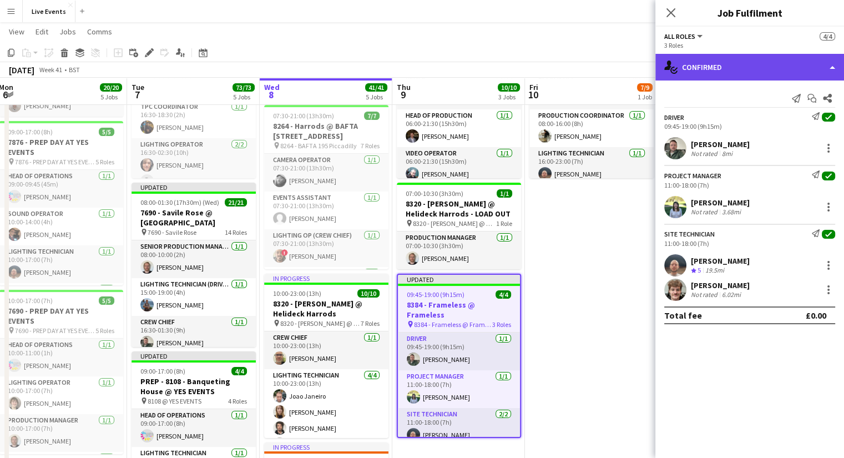
click at [753, 71] on div "single-neutral-actions-check-2 Confirmed" at bounding box center [749, 67] width 189 height 27
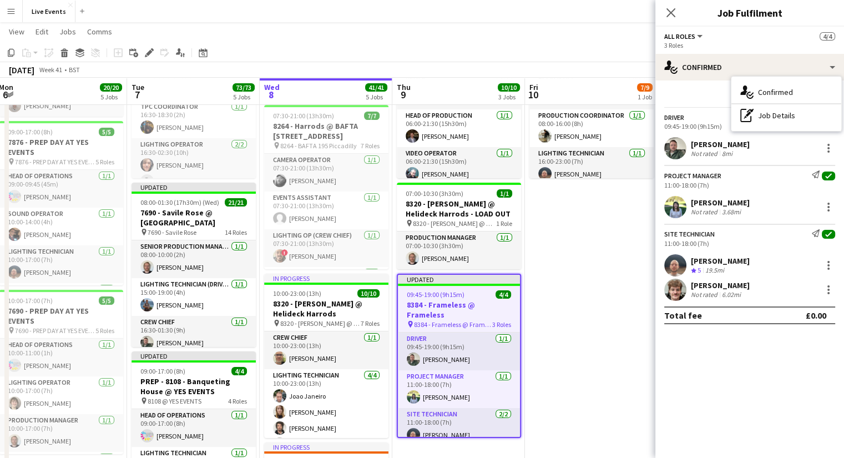
click at [743, 41] on div "All roles All roles Driver Project Manager Site Technician 4/4" at bounding box center [749, 36] width 171 height 10
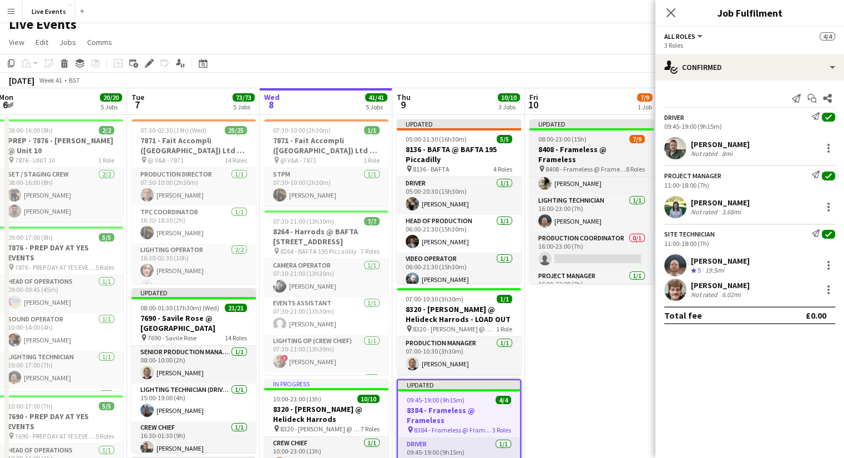
scroll to position [0, 0]
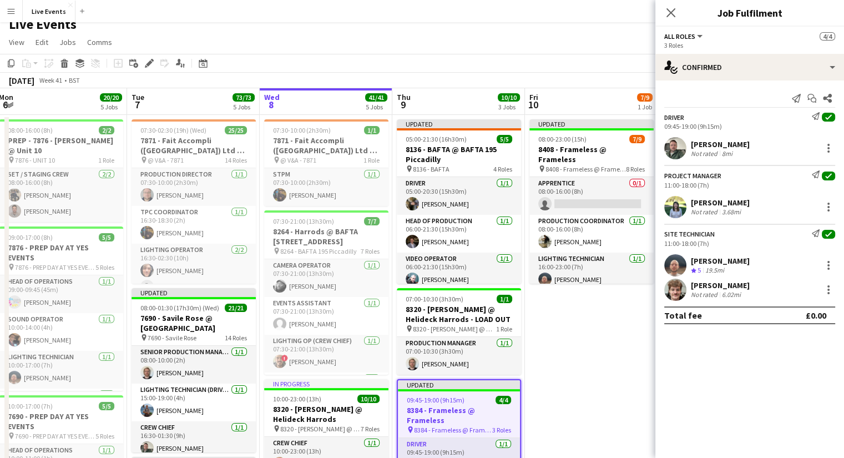
click at [704, 38] on div "All roles All roles Driver Project Manager Site Technician 4/4" at bounding box center [749, 36] width 171 height 10
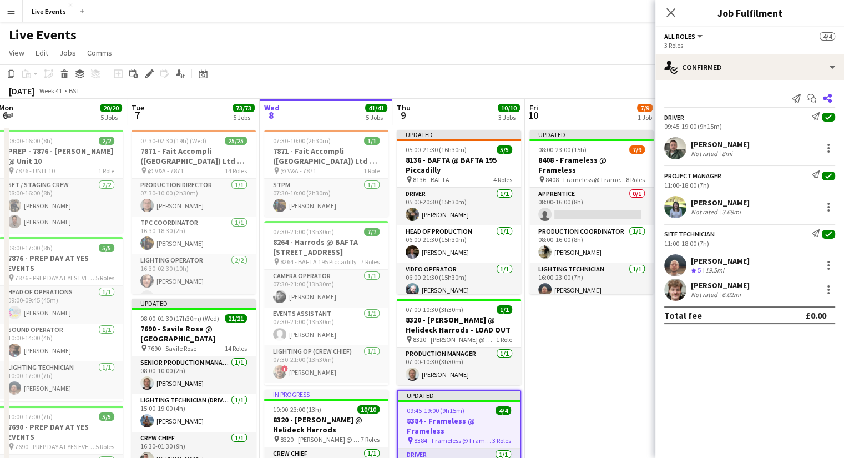
click at [828, 99] on icon "Share" at bounding box center [827, 98] width 9 height 9
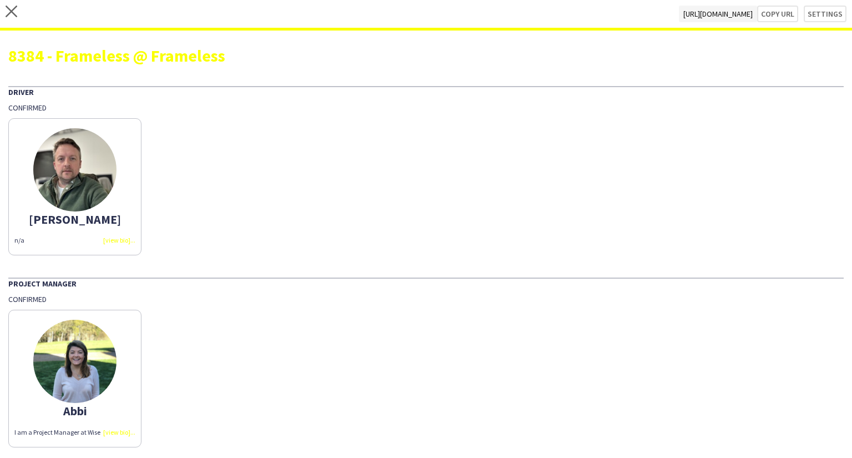
click at [4, 16] on div "close [URL][DOMAIN_NAME] Copy url Settings" at bounding box center [426, 15] width 852 height 31
click at [7, 16] on icon at bounding box center [12, 12] width 12 height 12
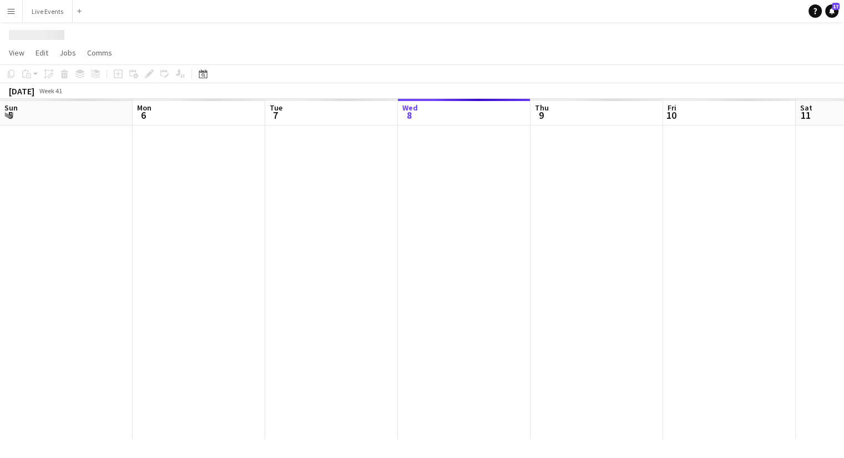
scroll to position [0, 265]
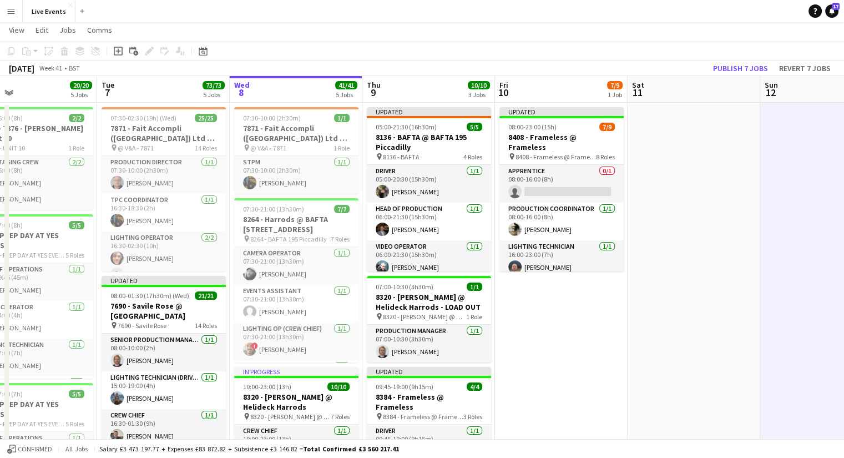
scroll to position [0, 0]
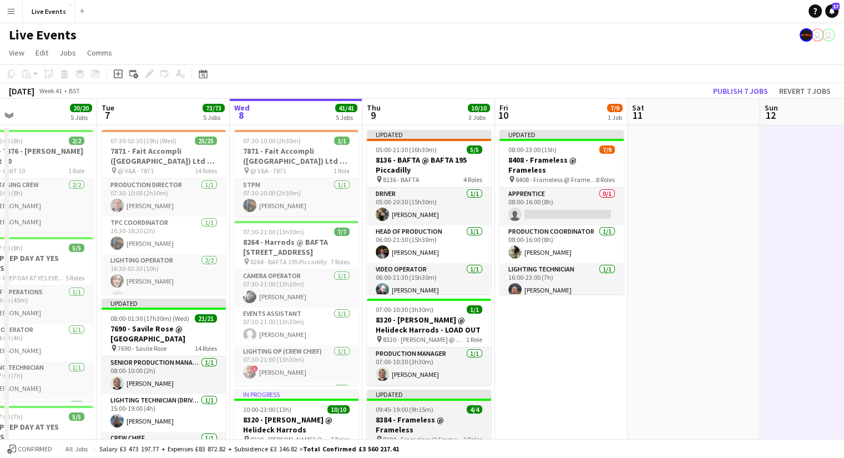
click at [412, 417] on h3 "8384 - Frameless @ Frameless" at bounding box center [429, 425] width 124 height 20
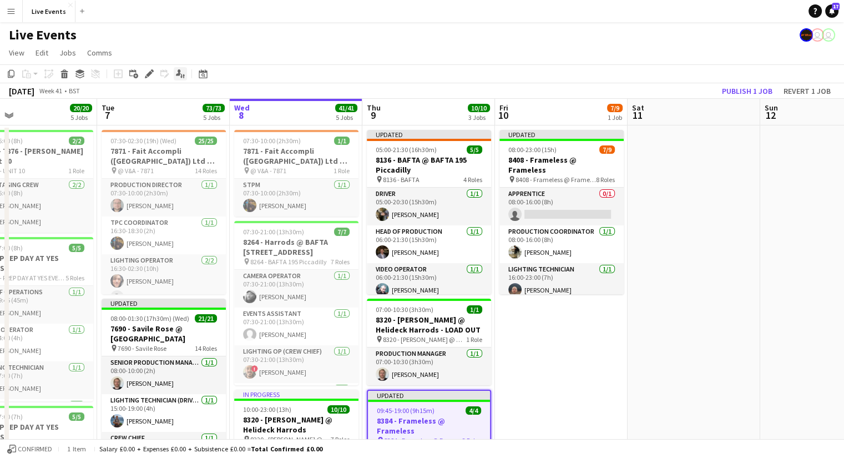
click at [180, 73] on icon at bounding box center [178, 72] width 5 height 6
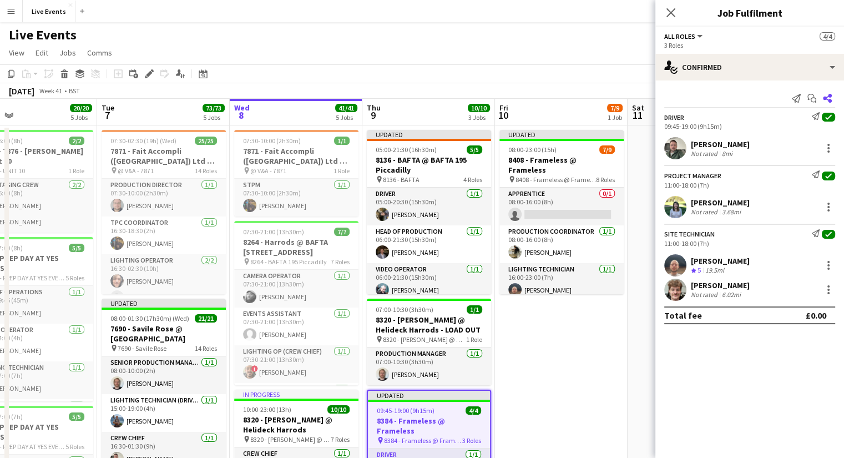
click at [826, 99] on icon "Share" at bounding box center [827, 98] width 9 height 9
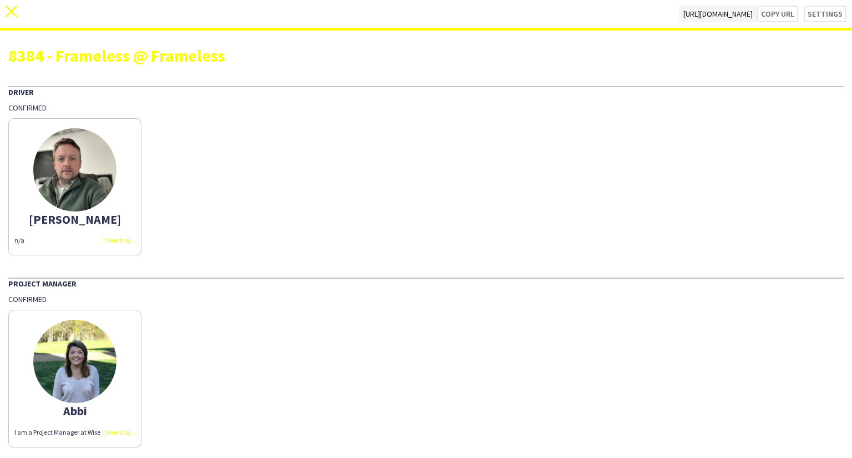
click at [12, 7] on icon "close" at bounding box center [12, 12] width 12 height 12
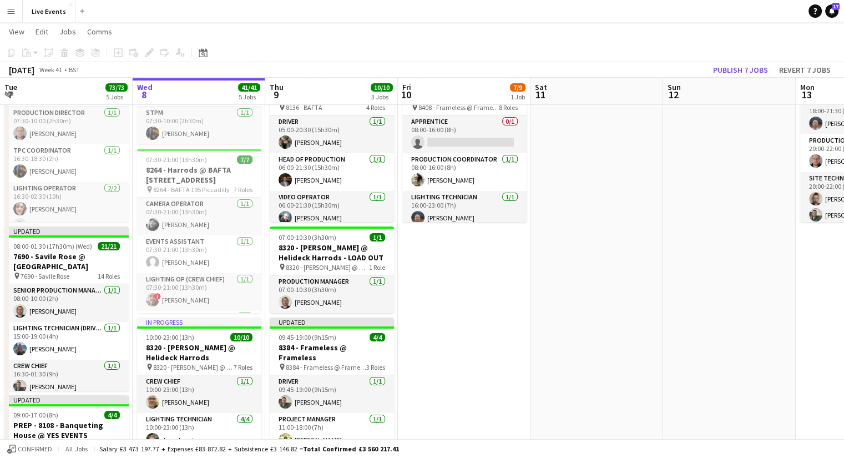
scroll to position [72, 0]
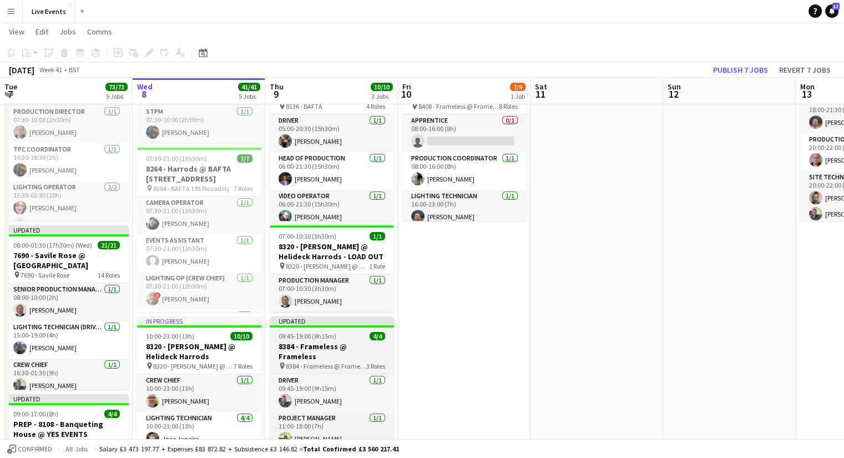
click at [329, 346] on h3 "8384 - Frameless @ Frameless" at bounding box center [332, 351] width 124 height 20
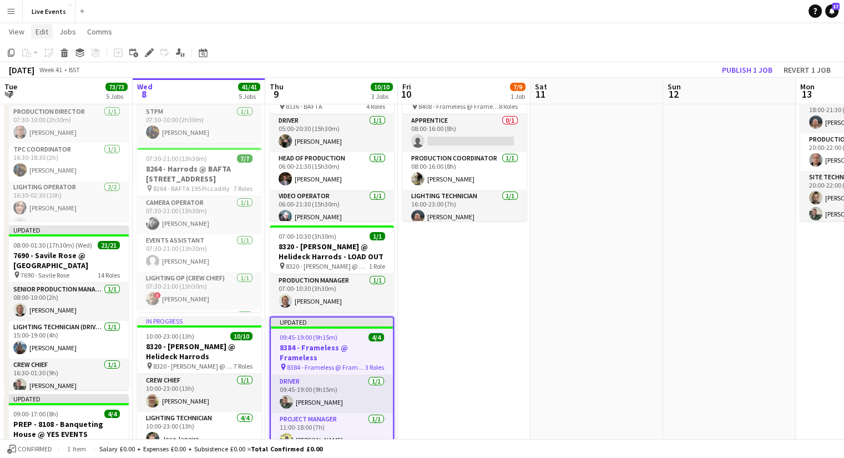
click at [44, 35] on span "Edit" at bounding box center [42, 32] width 13 height 10
click at [65, 34] on span "Jobs" at bounding box center [67, 32] width 17 height 10
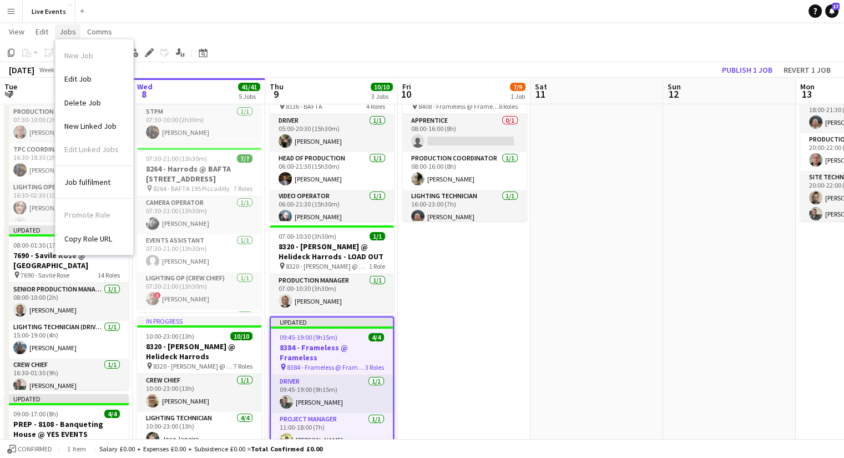
click at [65, 29] on span "Jobs" at bounding box center [67, 32] width 17 height 10
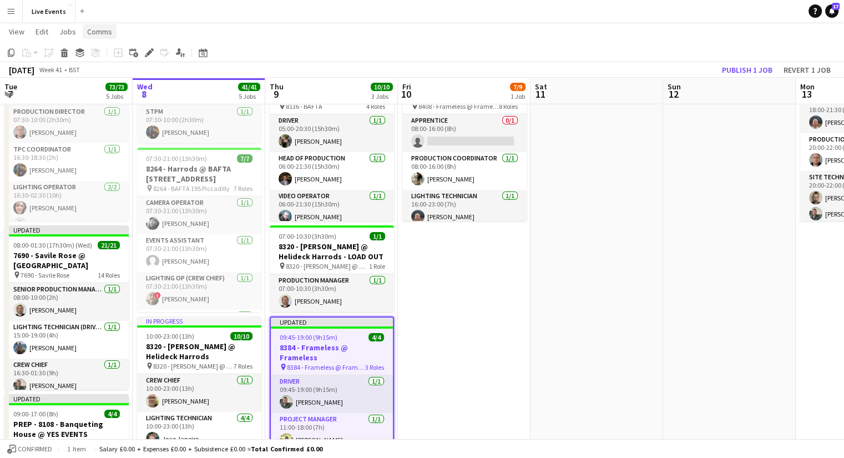
click at [89, 29] on span "Comms" at bounding box center [99, 32] width 25 height 10
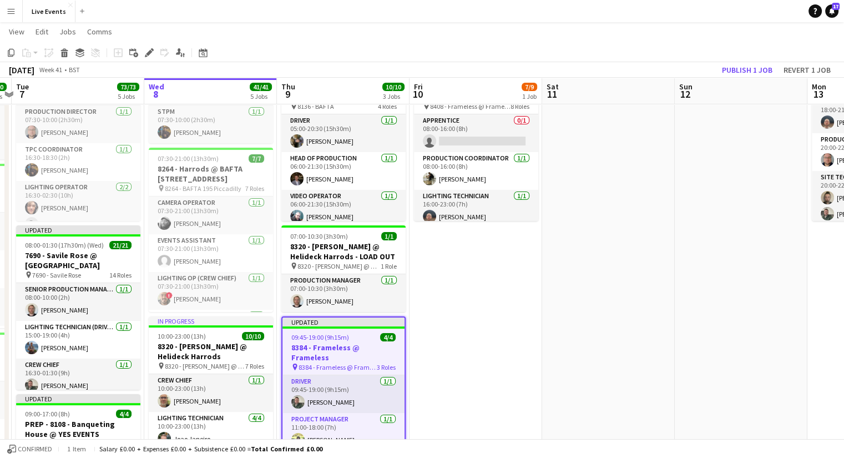
scroll to position [0, 253]
click at [354, 336] on div "09:45-19:00 (9h15m) 4/4" at bounding box center [344, 337] width 122 height 8
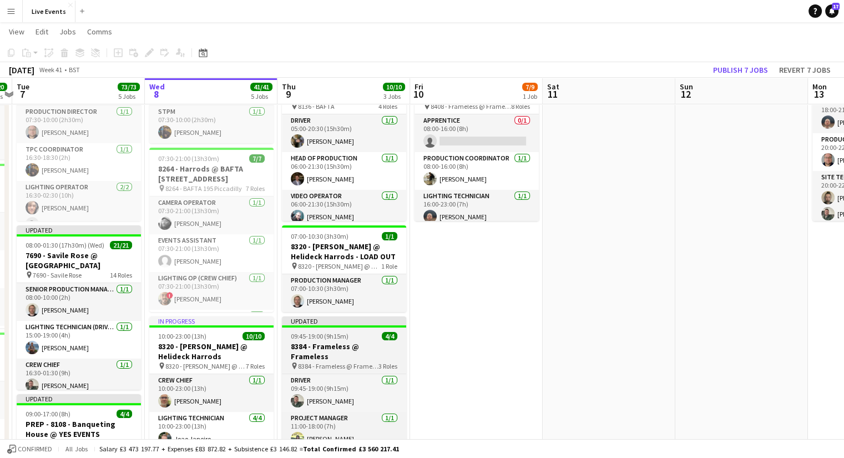
click at [354, 336] on div "09:45-19:00 (9h15m) 4/4" at bounding box center [344, 336] width 124 height 8
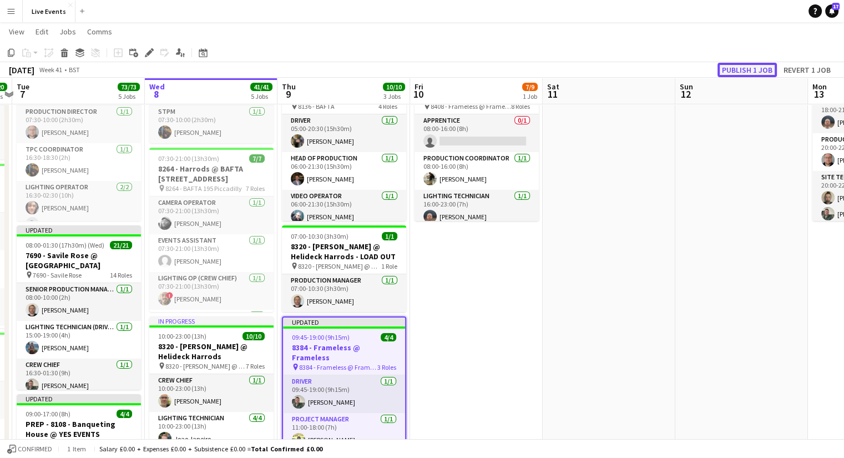
click at [750, 69] on button "Publish 1 job" at bounding box center [747, 70] width 59 height 14
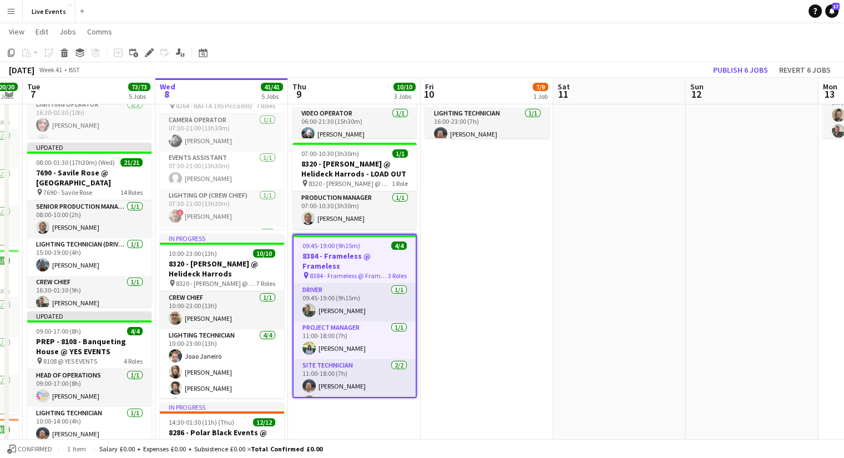
scroll to position [155, 0]
click at [444, 352] on app-date-cell "Updated 08:00-23:00 (15h) 7/9 8408 - Frameless @ Frameless pin 8408 - Frameless…" at bounding box center [487, 402] width 133 height 866
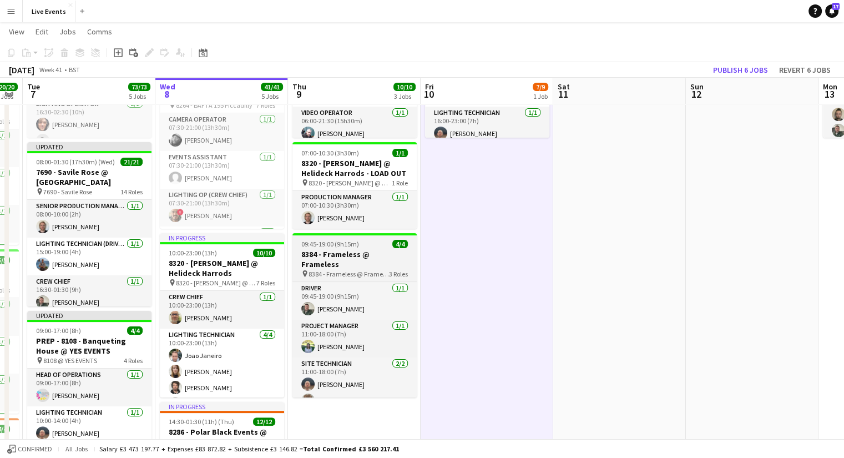
click at [352, 254] on h3 "8384 - Frameless @ Frameless" at bounding box center [354, 259] width 124 height 20
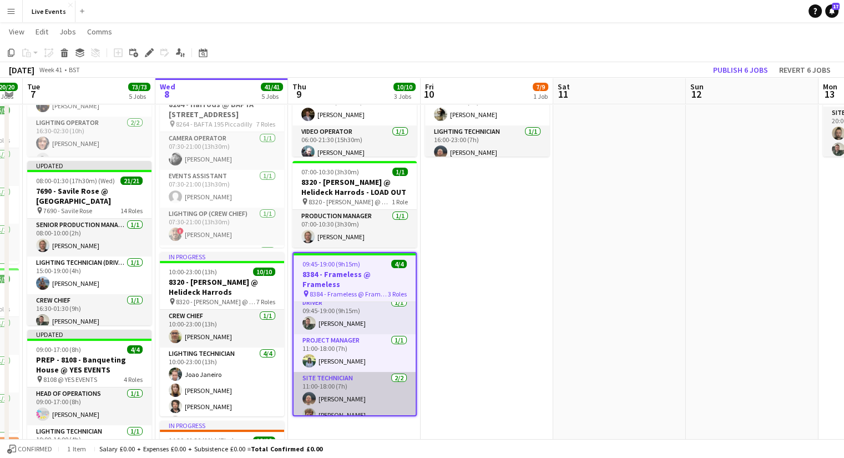
scroll to position [0, 0]
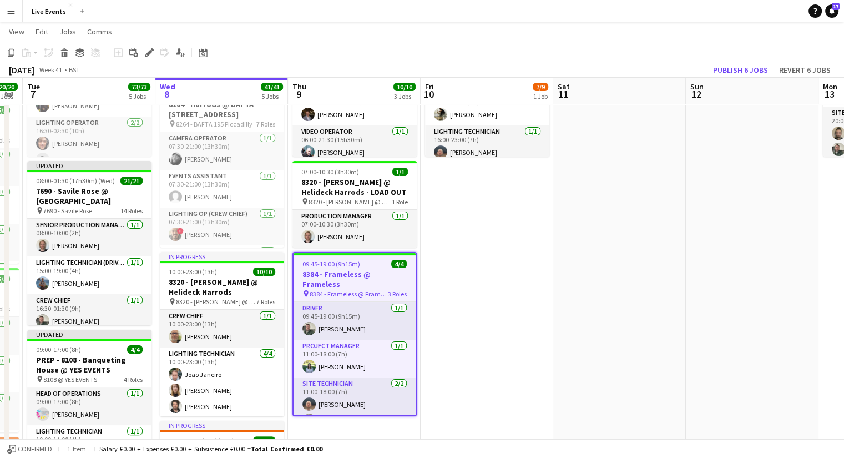
click at [345, 270] on h3 "8384 - Frameless @ Frameless" at bounding box center [355, 279] width 122 height 20
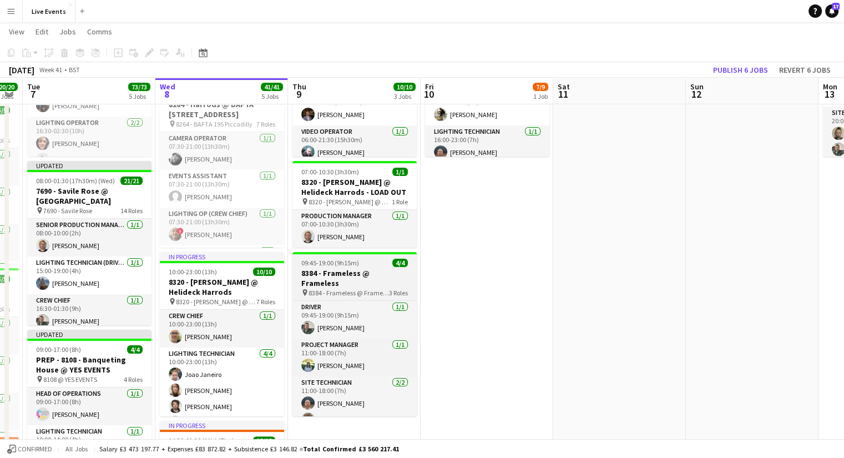
click at [345, 270] on h3 "8384 - Frameless @ Frameless" at bounding box center [354, 278] width 124 height 20
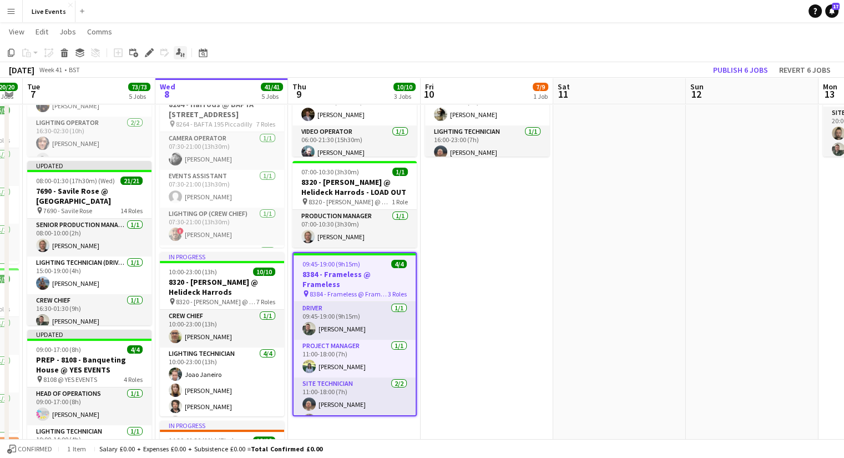
click at [179, 55] on icon "Applicants" at bounding box center [180, 52] width 9 height 9
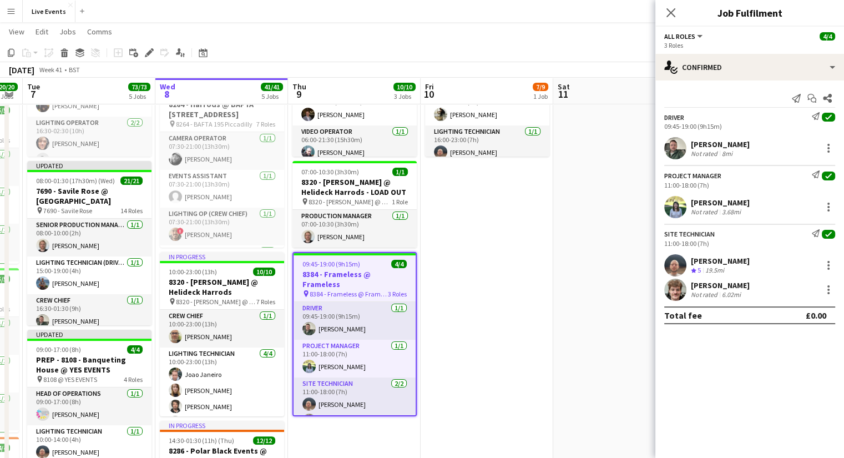
click at [689, 36] on span "All roles" at bounding box center [679, 36] width 31 height 8
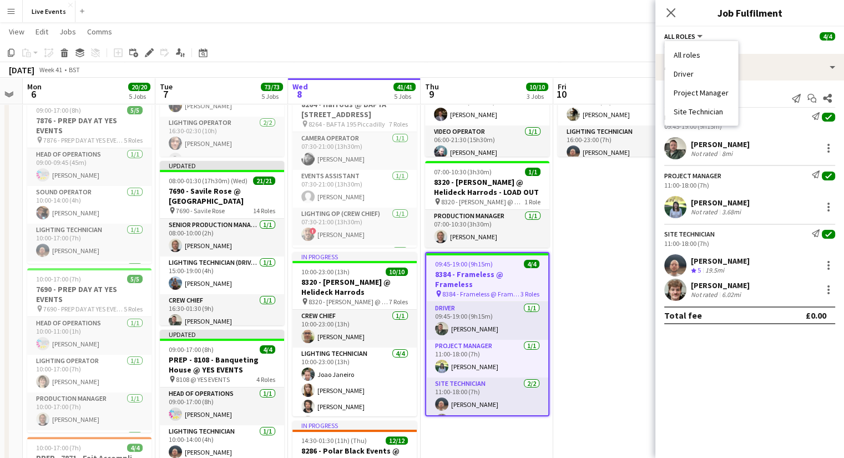
click at [707, 54] on li "All roles" at bounding box center [701, 55] width 55 height 10
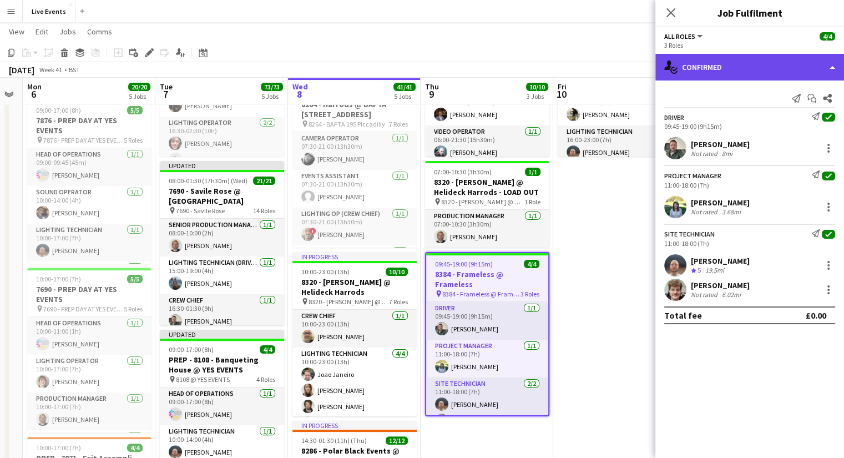
click at [729, 63] on div "single-neutral-actions-check-2 Confirmed" at bounding box center [749, 67] width 189 height 27
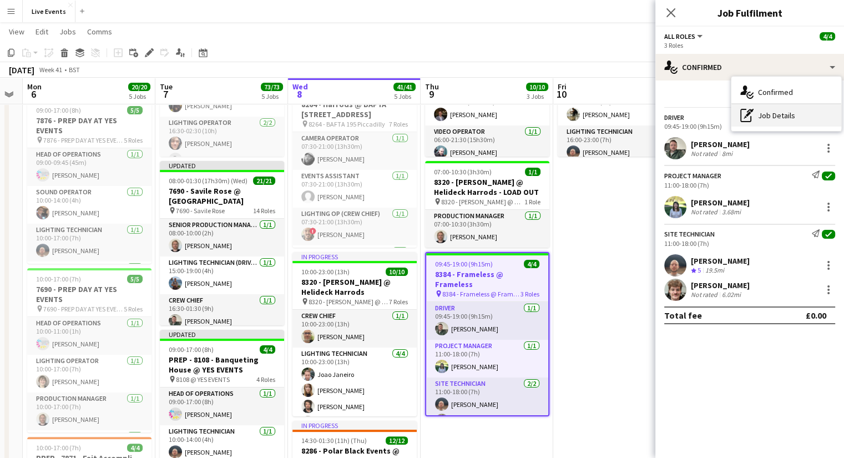
click at [801, 118] on div "pen-write Job Details" at bounding box center [786, 115] width 110 height 22
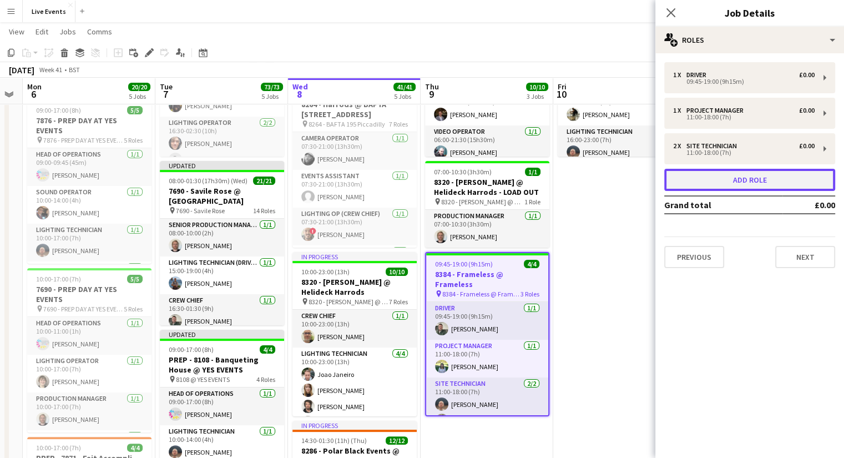
click at [769, 187] on button "Add role" at bounding box center [749, 180] width 171 height 22
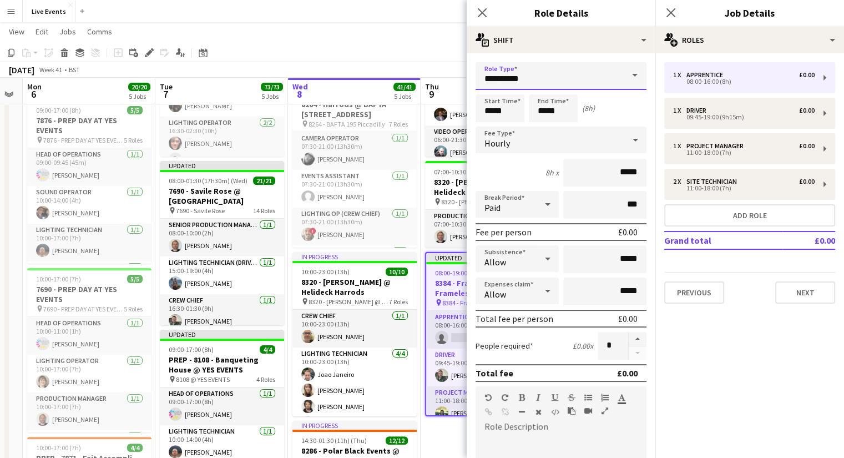
click at [535, 81] on input "**********" at bounding box center [561, 76] width 171 height 28
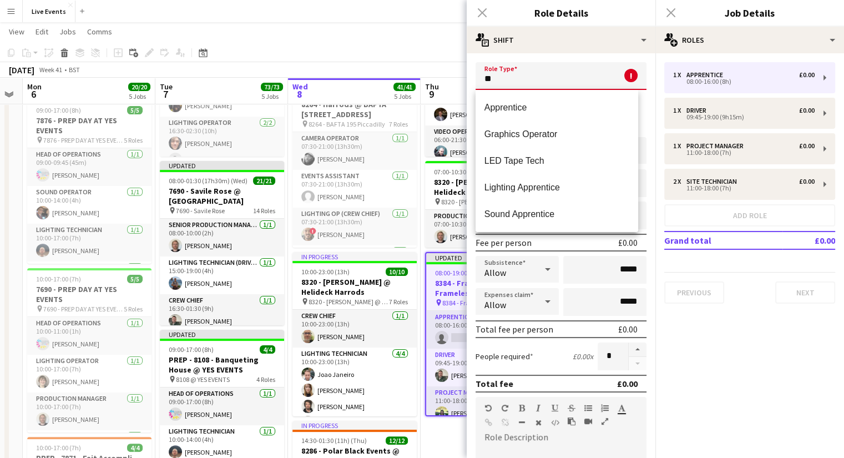
type input "*"
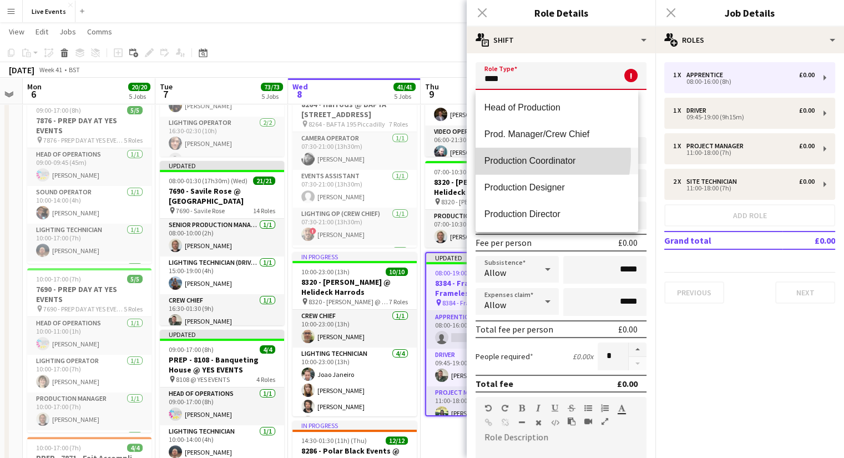
click at [518, 155] on span "Production Coordinator" at bounding box center [556, 160] width 145 height 11
type input "**********"
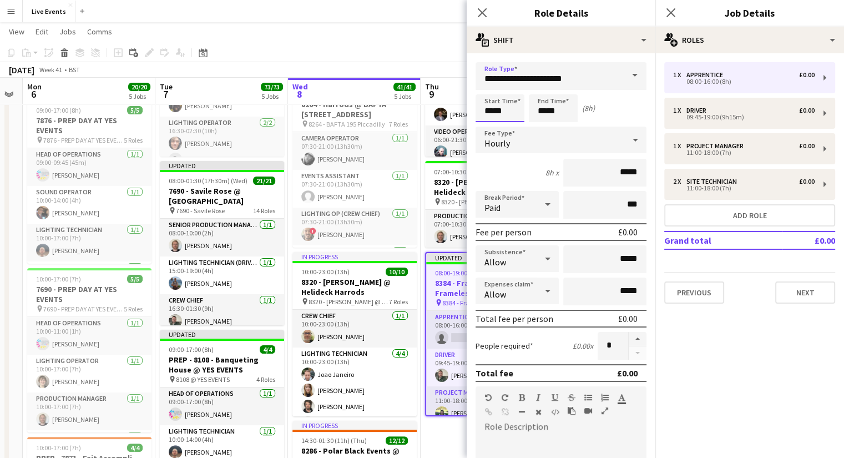
click at [507, 109] on input "*****" at bounding box center [500, 108] width 49 height 28
click at [486, 87] on div at bounding box center [489, 88] width 22 height 11
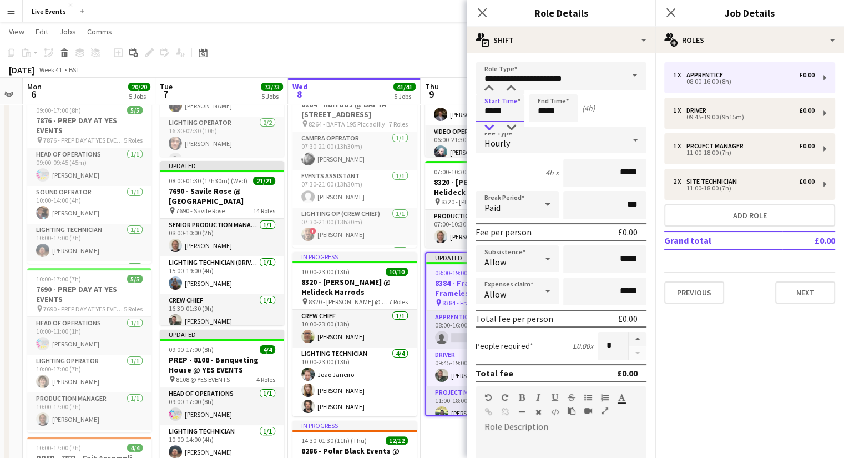
type input "*****"
click at [491, 125] on div at bounding box center [489, 127] width 22 height 11
click at [543, 113] on input "*****" at bounding box center [553, 108] width 49 height 28
click at [542, 87] on div at bounding box center [542, 88] width 22 height 11
type input "*****"
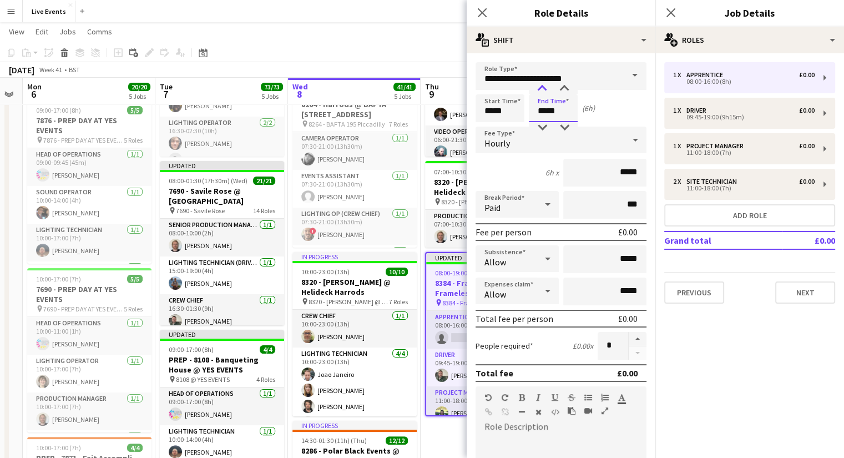
click at [542, 87] on div at bounding box center [542, 88] width 22 height 11
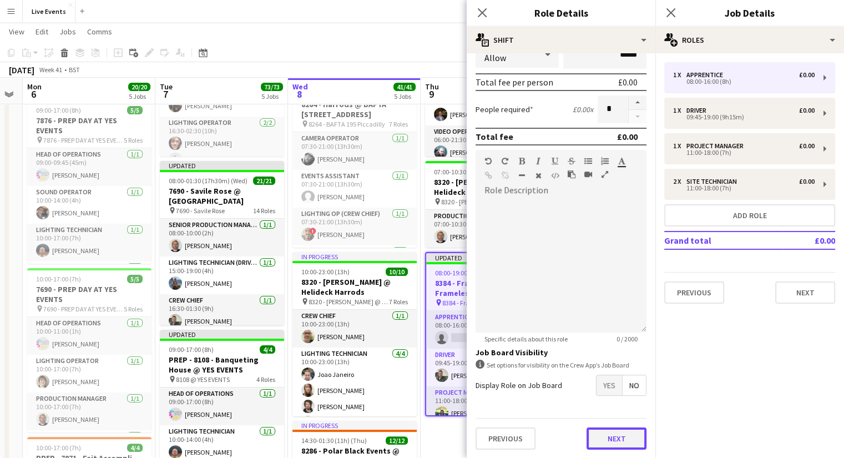
click at [628, 441] on button "Next" at bounding box center [617, 438] width 60 height 22
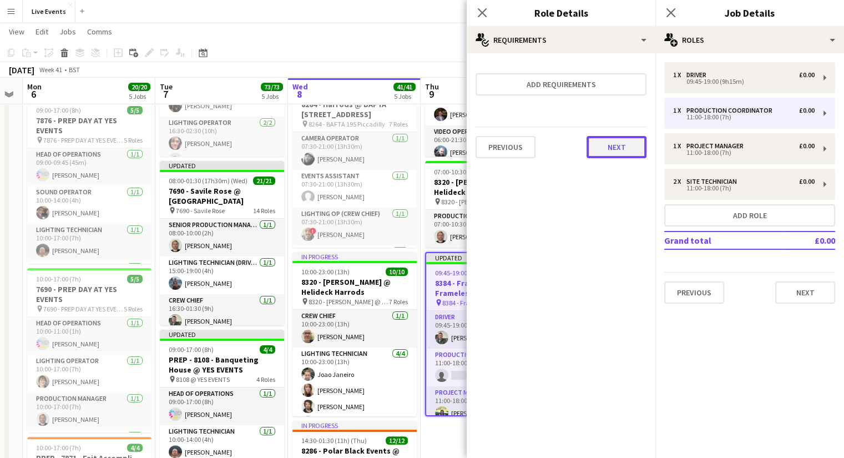
click at [618, 148] on button "Next" at bounding box center [617, 147] width 60 height 22
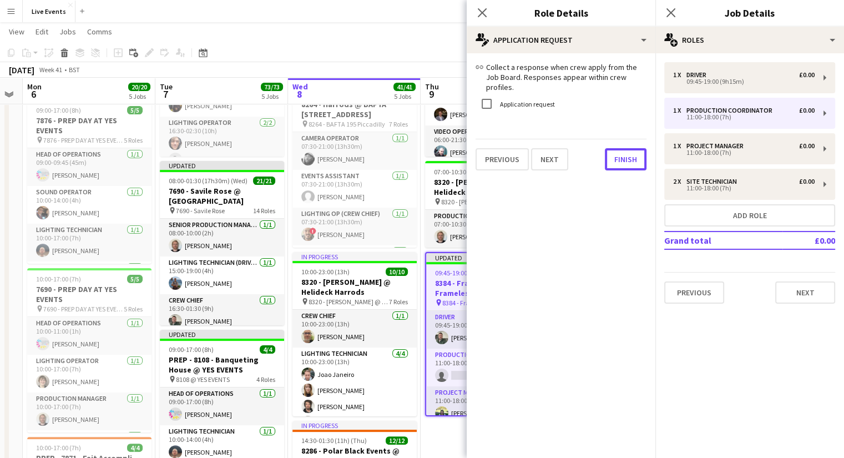
click at [619, 164] on div "link Collect a response when crew apply from the Job Board. Responses appear wi…" at bounding box center [561, 116] width 189 height 126
click at [623, 156] on button "Finish" at bounding box center [626, 159] width 42 height 22
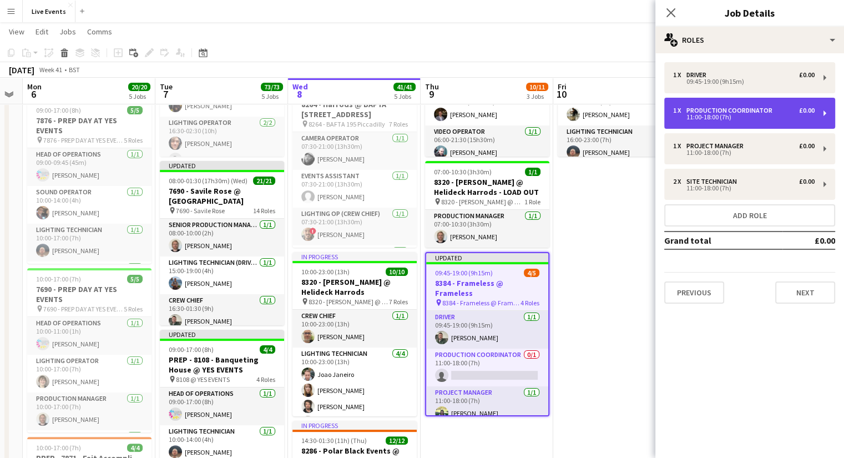
click at [750, 98] on div "1 x Production Coordinator £0.00 11:00-18:00 (7h)" at bounding box center [749, 113] width 171 height 31
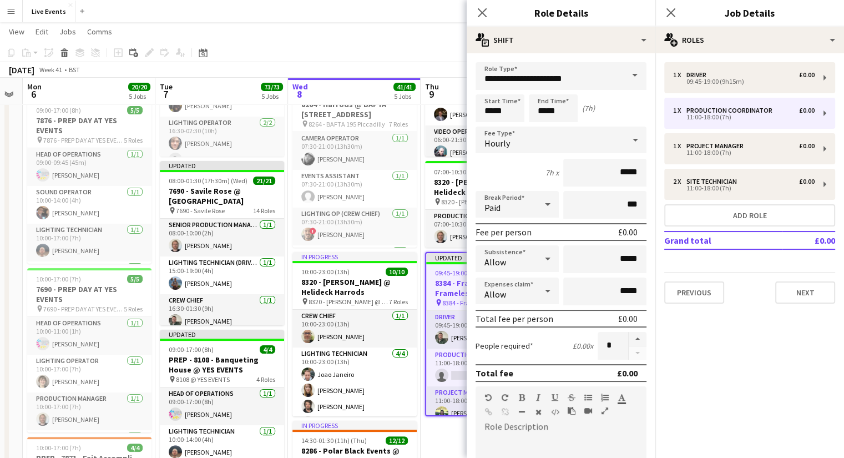
click at [747, 252] on div "1 x Driver £0.00 09:45-19:00 (9h15m) 1 x Production Coordinator £0.00 11:00-18:…" at bounding box center [749, 182] width 189 height 241
click at [462, 348] on app-card-role "Production Coordinator 0/1 11:00-18:00 (7h) single-neutral-actions" at bounding box center [487, 367] width 122 height 38
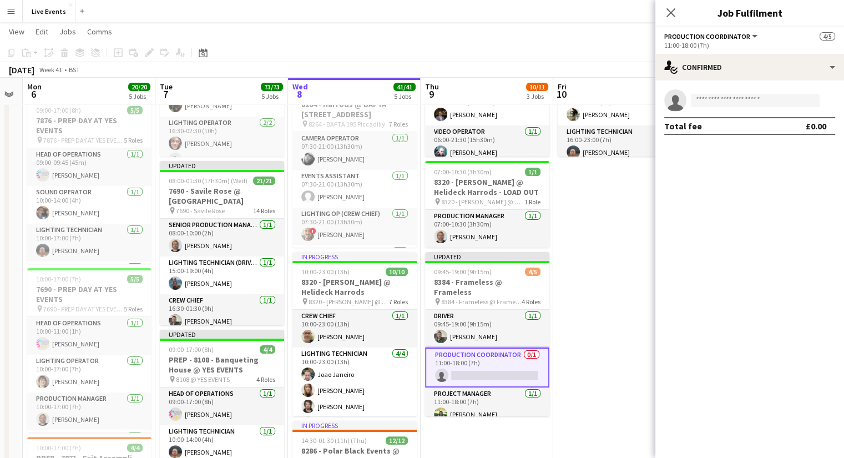
click at [727, 108] on app-invite-slot "single-neutral-actions" at bounding box center [749, 100] width 189 height 22
click at [741, 100] on input at bounding box center [755, 100] width 129 height 13
type input "******"
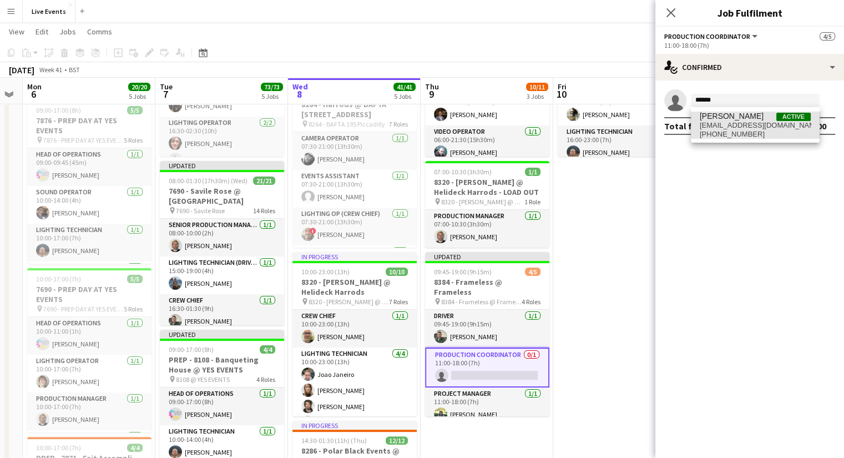
click at [756, 117] on span "[PERSON_NAME] Active" at bounding box center [755, 116] width 111 height 9
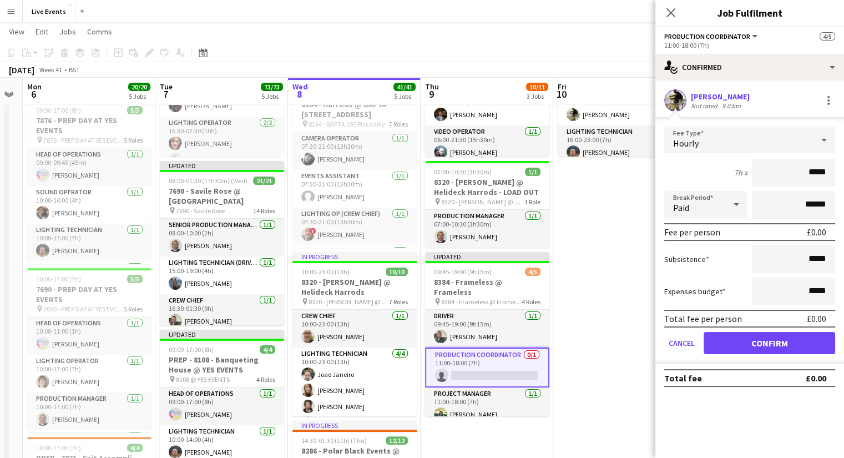
click at [739, 105] on div "9.03mi" at bounding box center [731, 106] width 23 height 8
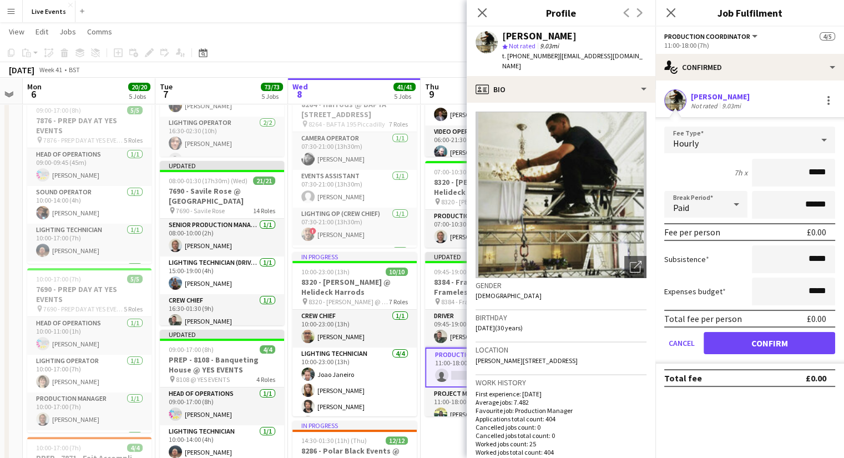
click at [739, 105] on div "9.03mi" at bounding box center [731, 106] width 23 height 8
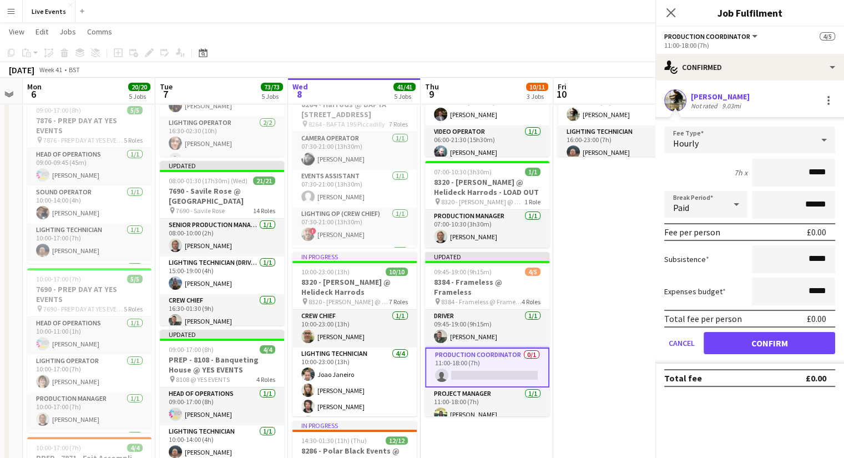
click at [739, 105] on div "9.03mi" at bounding box center [731, 106] width 23 height 8
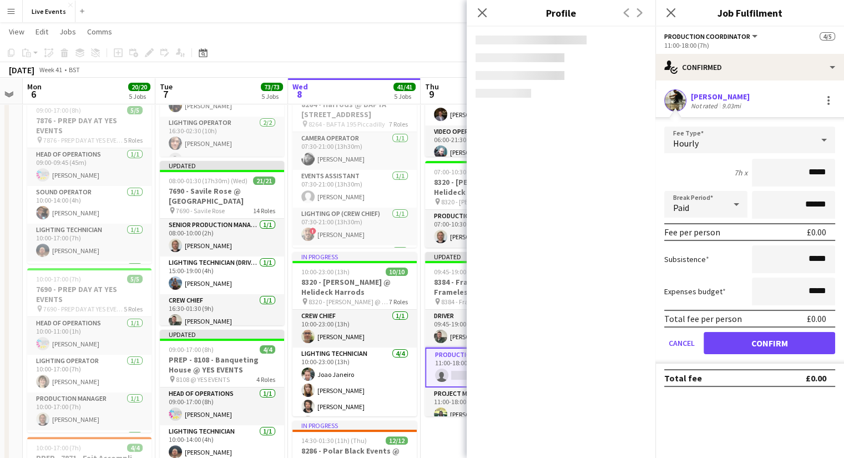
click at [739, 105] on div "9.03mi" at bounding box center [731, 106] width 23 height 8
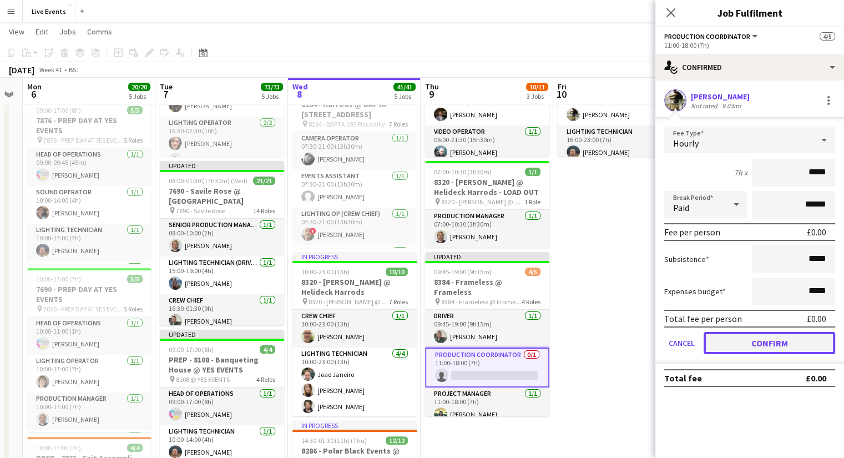
click at [760, 339] on button "Confirm" at bounding box center [770, 343] width 132 height 22
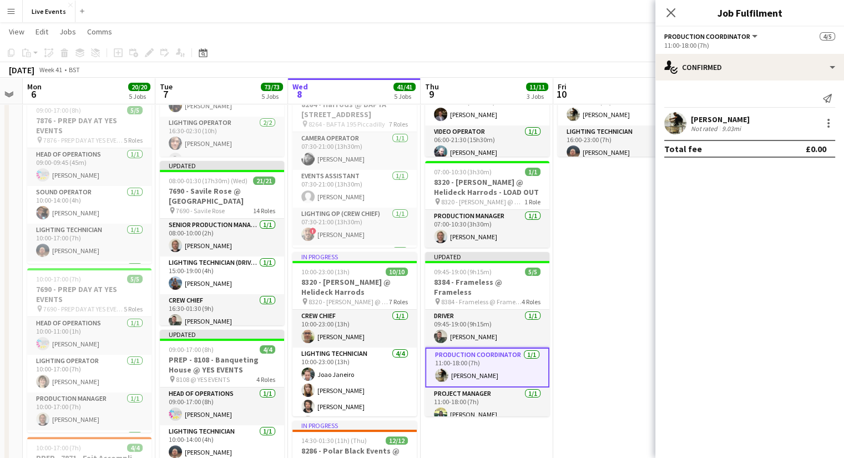
click at [592, 205] on app-date-cell "Updated 08:00-23:00 (15h) 7/9 8408 - Frameless @ Frameless pin 8408 - Frameless…" at bounding box center [619, 421] width 133 height 866
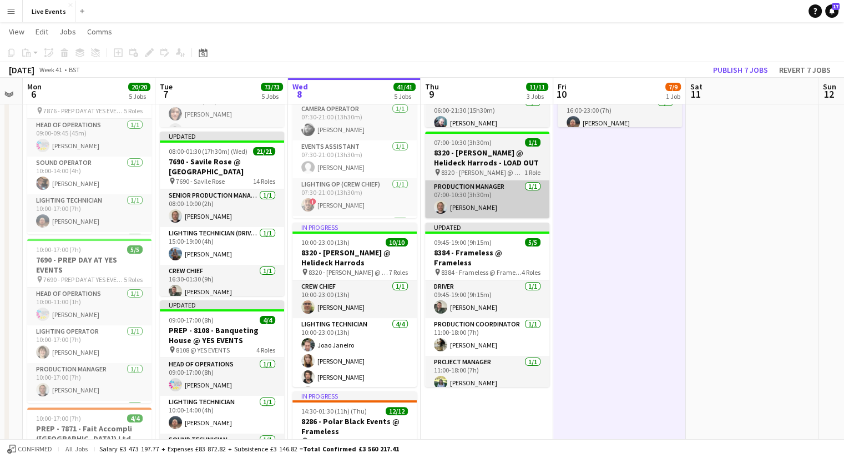
scroll to position [166, 0]
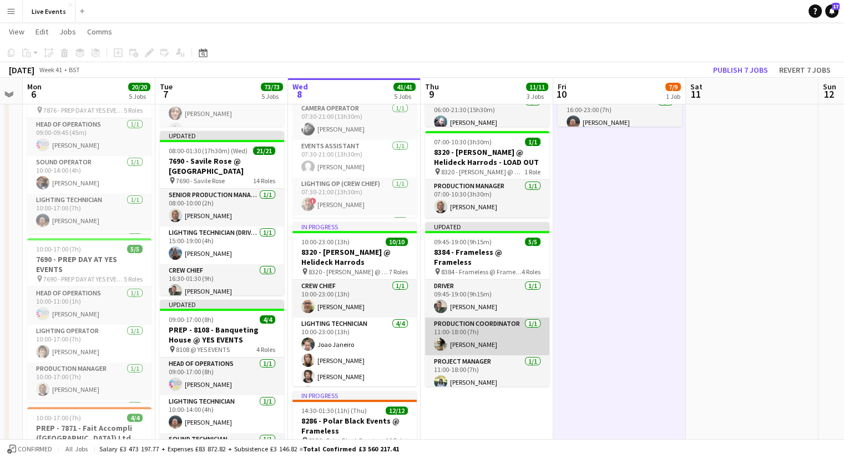
click at [505, 335] on app-card-role "Production Coordinator [DATE] 11:00-18:00 (7h) [PERSON_NAME]" at bounding box center [487, 336] width 124 height 38
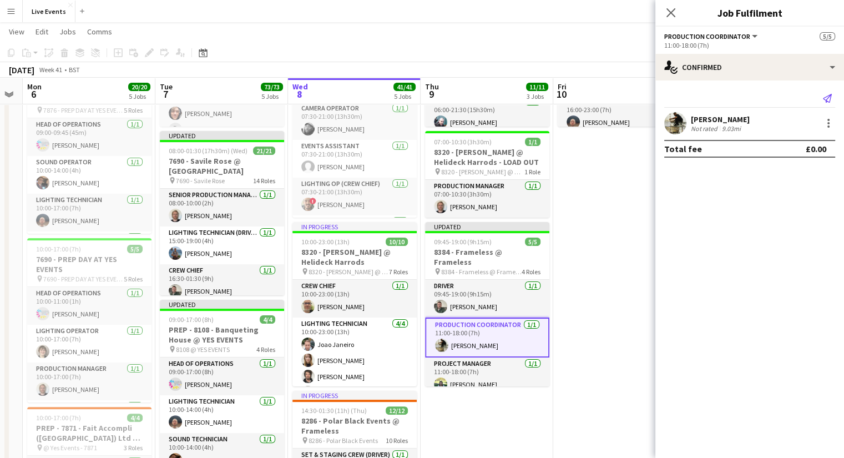
click at [823, 99] on icon at bounding box center [827, 98] width 9 height 9
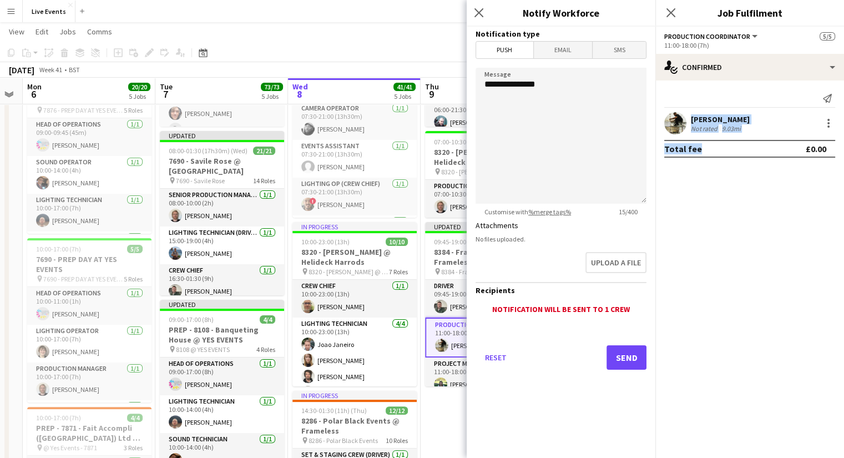
drag, startPoint x: 823, startPoint y: 99, endPoint x: 693, endPoint y: 245, distance: 195.8
click at [693, 245] on mat-expansion-panel "check Confirmed Send notification [PERSON_NAME] Not rated 9.03mi Total fee £0.00" at bounding box center [749, 268] width 189 height 377
click at [474, 14] on icon "Close pop-in" at bounding box center [478, 12] width 11 height 11
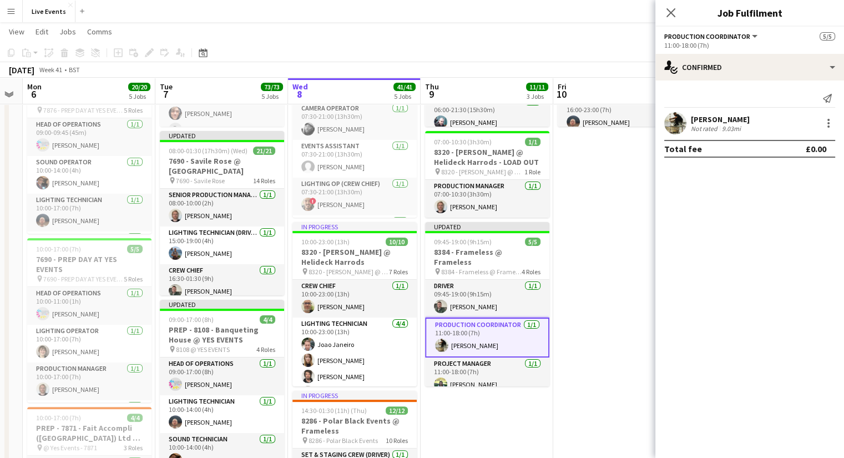
click at [563, 231] on app-date-cell "Updated 08:00-23:00 (15h) 7/9 8408 - Frameless @ Frameless pin 8408 - Frameless…" at bounding box center [619, 391] width 133 height 866
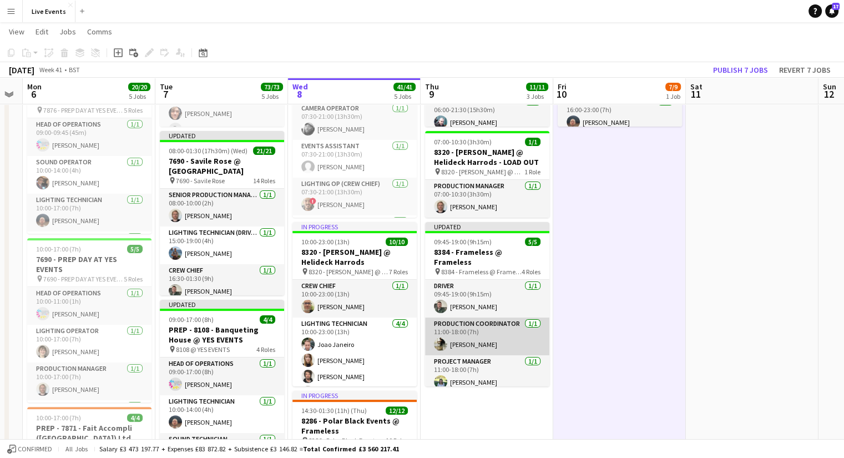
click at [478, 345] on app-card-role "Production Coordinator [DATE] 11:00-18:00 (7h) [PERSON_NAME]" at bounding box center [487, 336] width 124 height 38
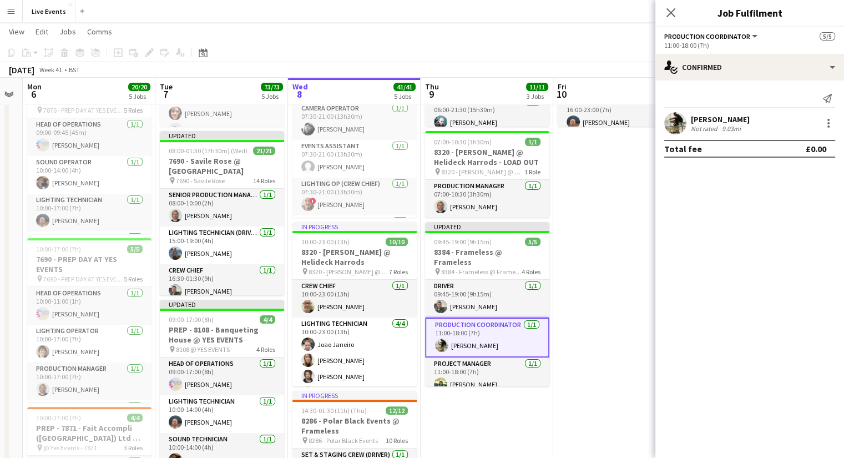
click at [717, 139] on app-confirmed-crew "[PERSON_NAME] Not rated 9.03mi Total fee £0.00" at bounding box center [749, 135] width 189 height 46
click at [734, 126] on div "9.03mi" at bounding box center [731, 128] width 23 height 8
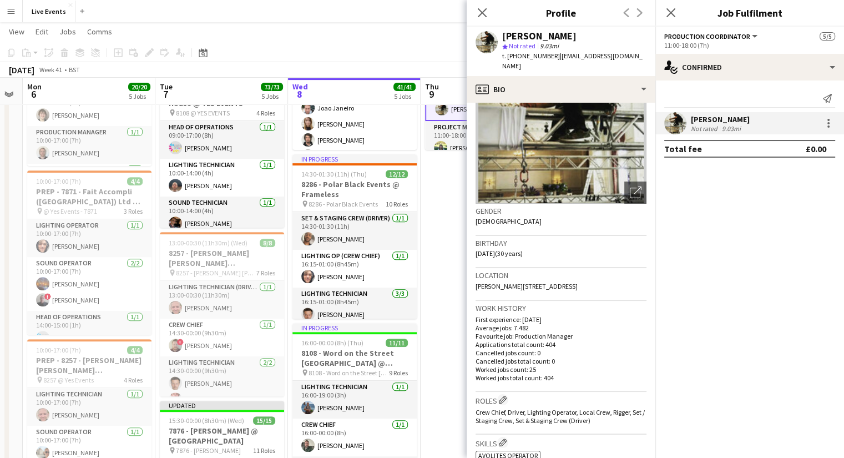
scroll to position [0, 0]
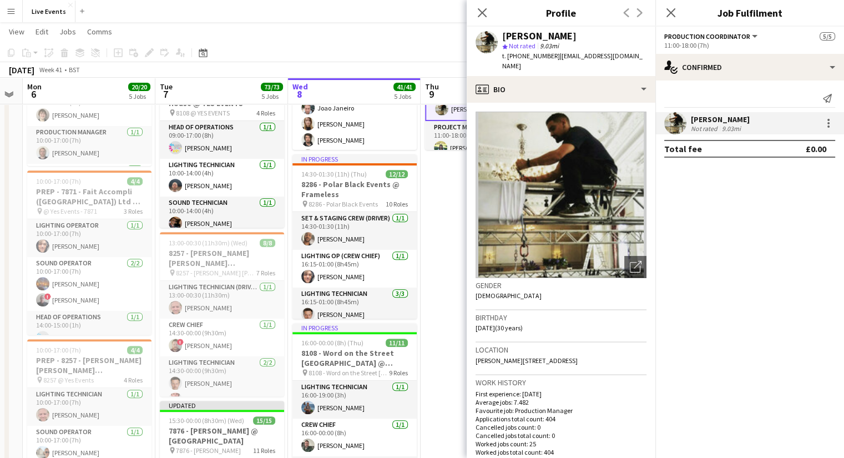
click at [754, 123] on div "[PERSON_NAME] Not rated 9.03mi" at bounding box center [749, 123] width 189 height 22
